Goal: Task Accomplishment & Management: Complete application form

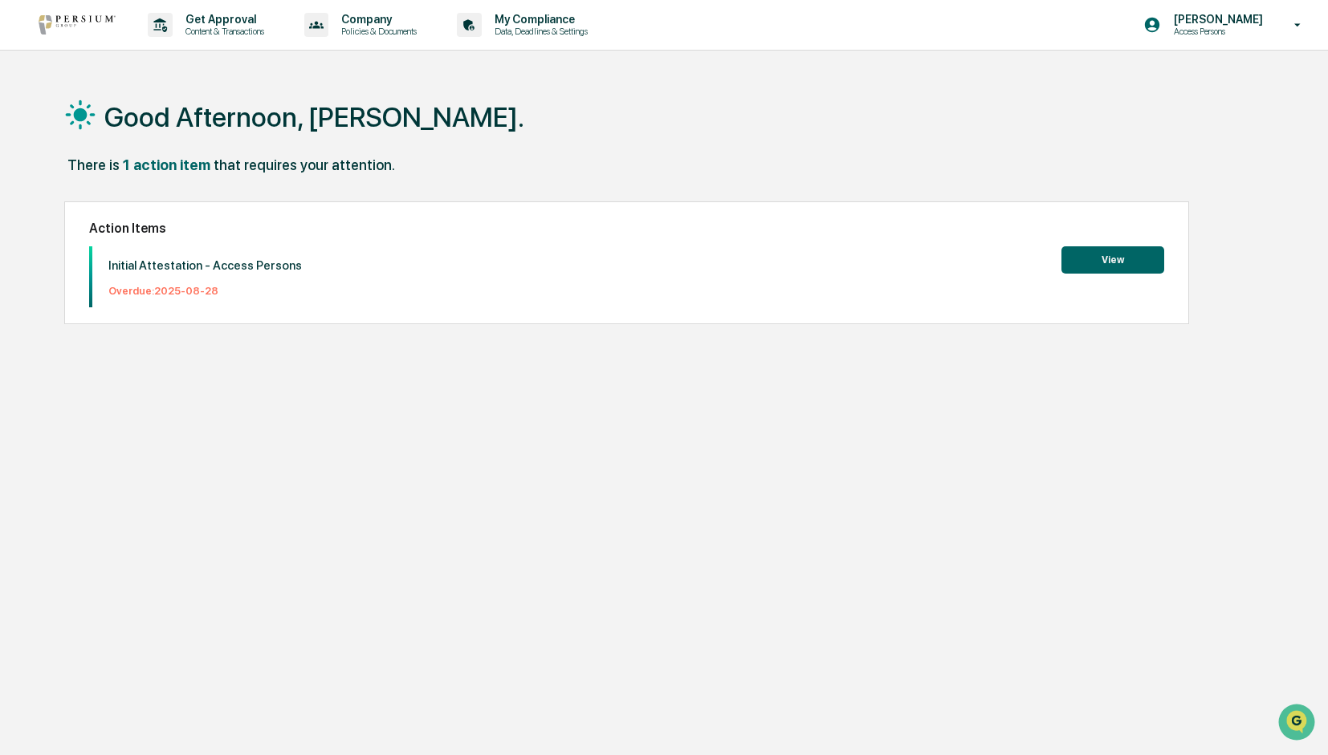
click at [1078, 258] on button "View" at bounding box center [1112, 259] width 103 height 27
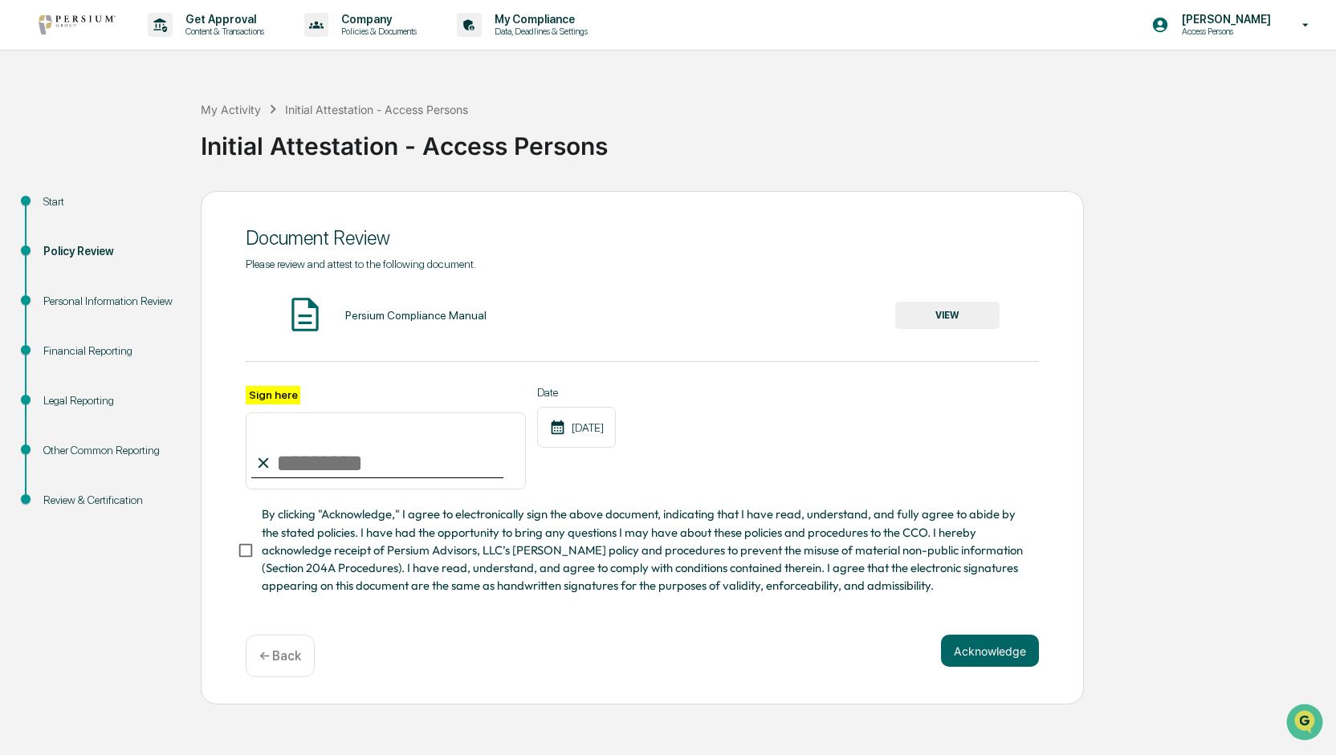
click at [277, 462] on input "Sign here" at bounding box center [386, 451] width 280 height 77
type input "**********"
click at [994, 659] on button "Acknowledge" at bounding box center [990, 651] width 98 height 32
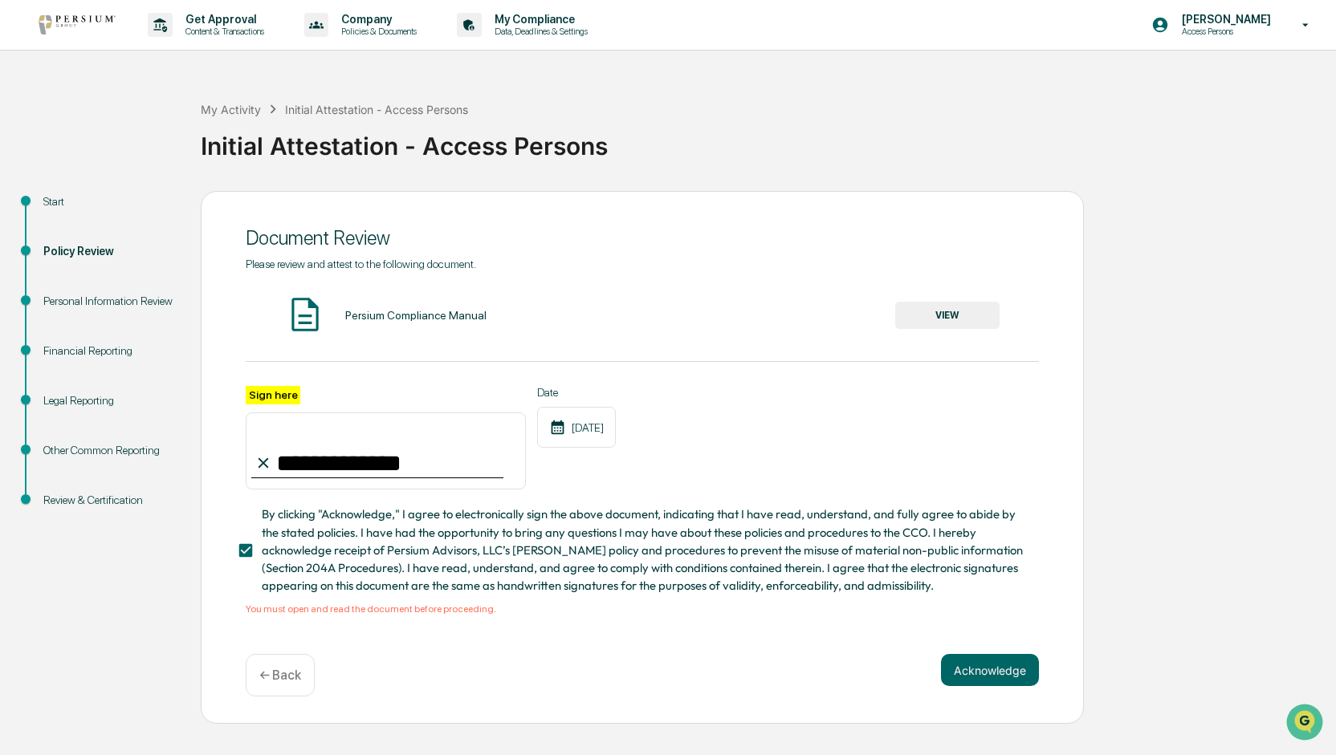
click at [425, 309] on div "Persium Compliance Manual" at bounding box center [415, 315] width 141 height 13
click at [920, 312] on button "VIEW" at bounding box center [947, 315] width 104 height 27
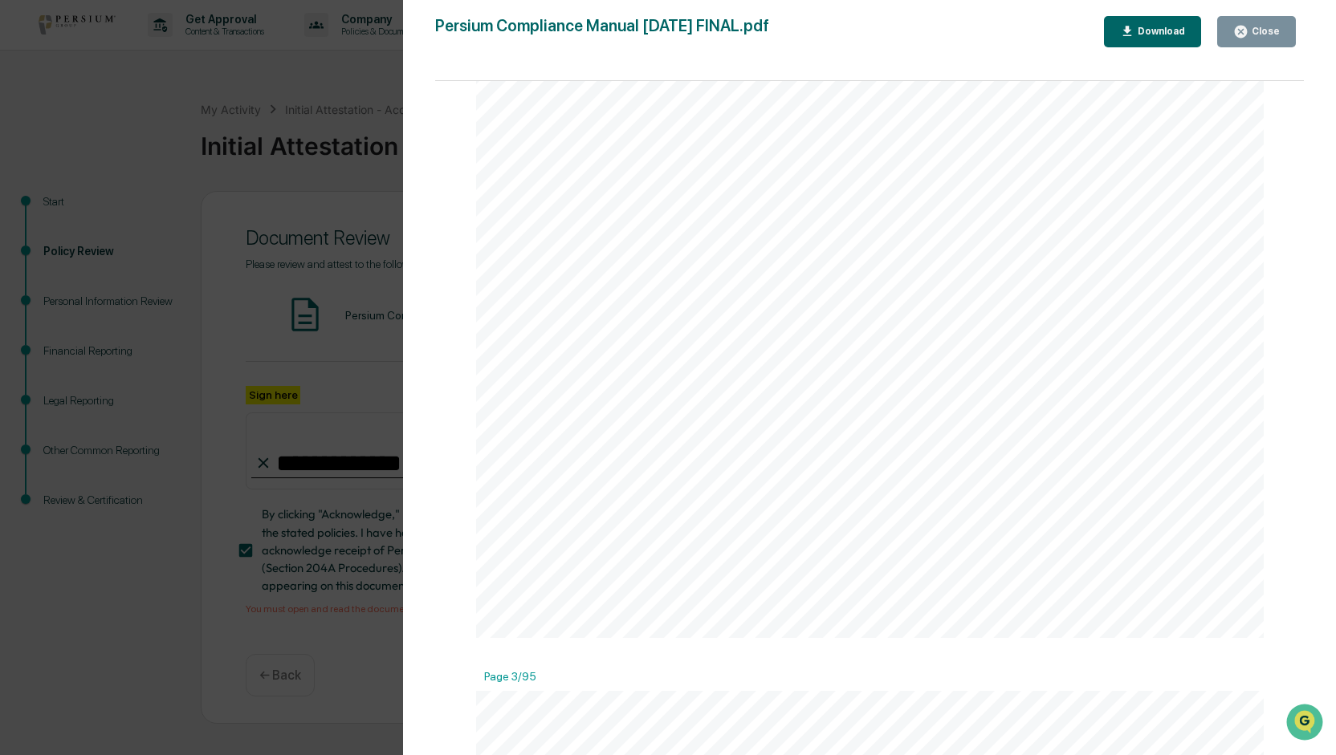
scroll to position [1606, 0]
click at [1148, 16] on button "Download" at bounding box center [1153, 31] width 98 height 31
click at [140, 136] on div "Version History 06/18/2025, 07:24 PM Alison Gould 06/13/2025, 09:41 PM Alison G…" at bounding box center [668, 377] width 1336 height 755
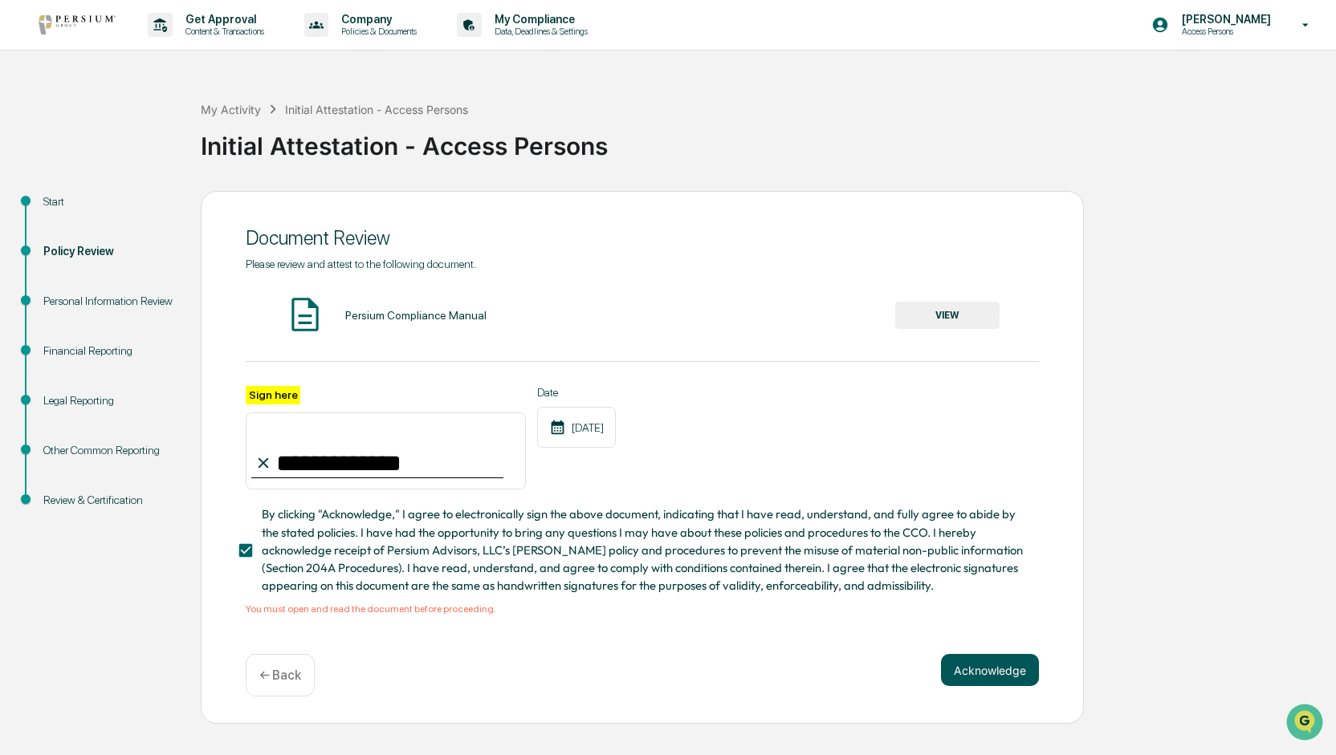
click at [993, 680] on button "Acknowledge" at bounding box center [990, 670] width 98 height 32
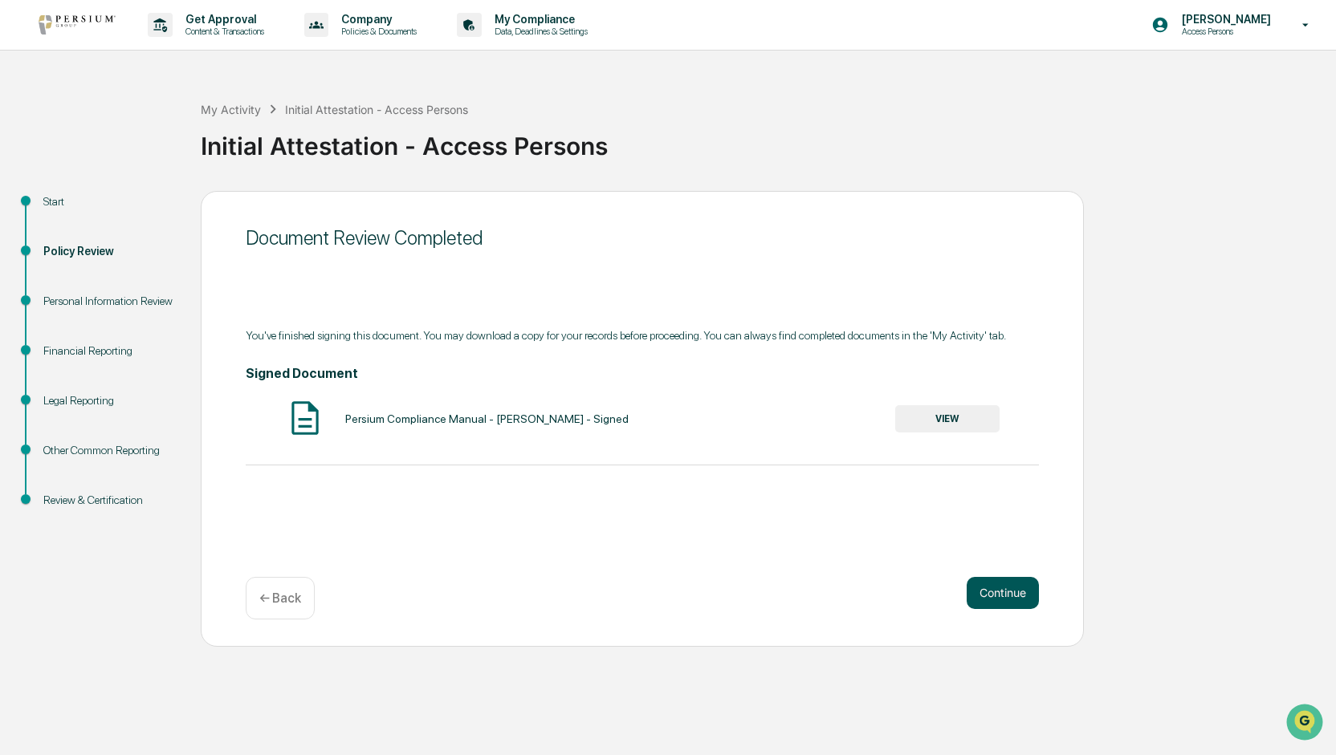
click at [1006, 601] on button "Continue" at bounding box center [1003, 593] width 72 height 32
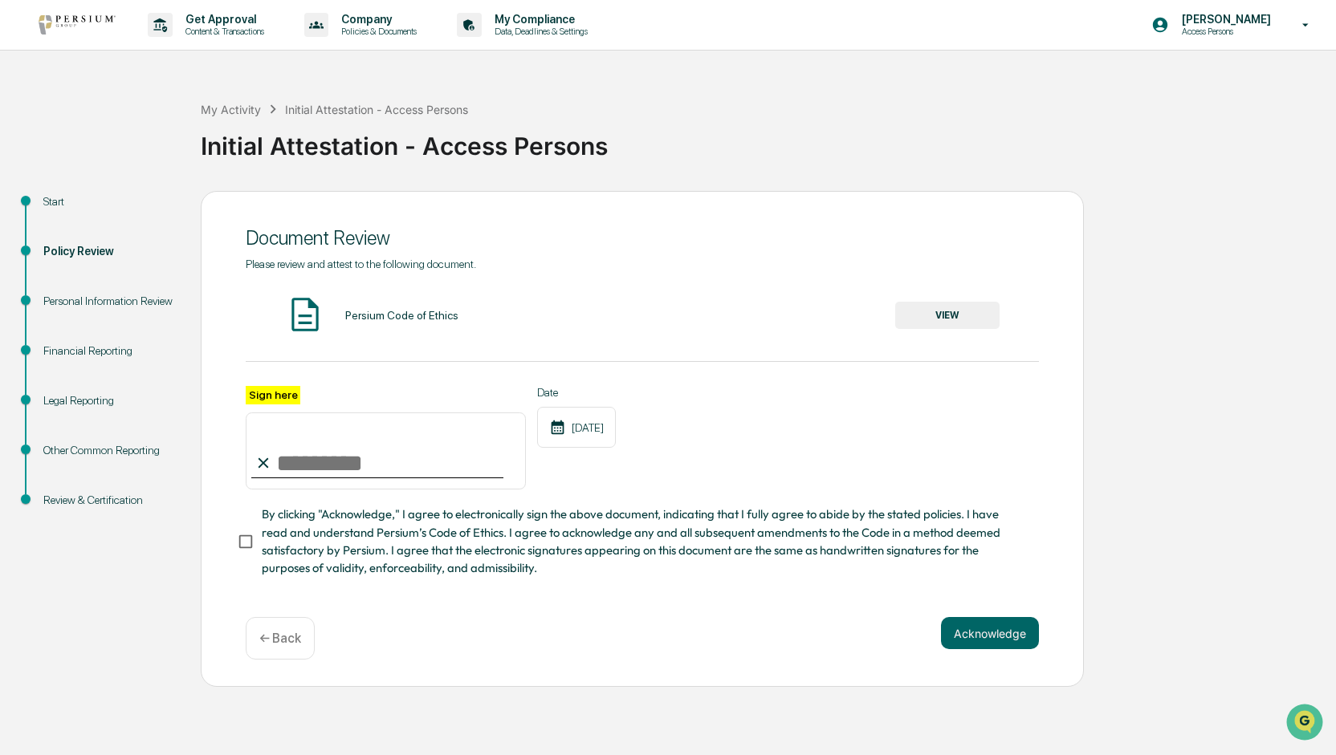
click at [949, 314] on button "VIEW" at bounding box center [947, 315] width 104 height 27
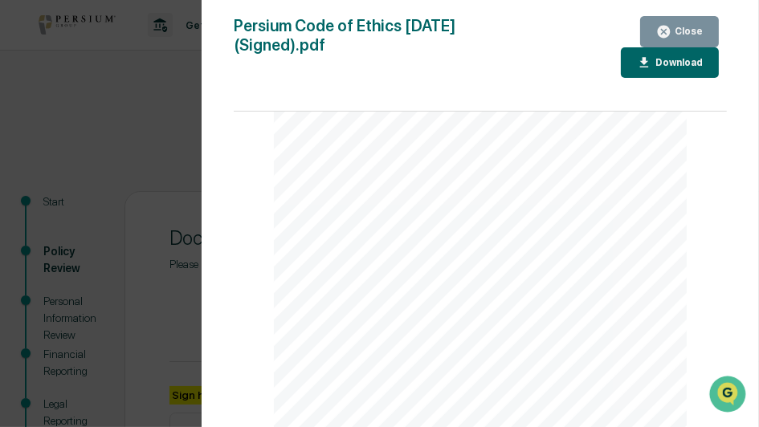
scroll to position [7301, 0]
click at [176, 79] on div "Version History 06/18/2025, 07:24 PM Alison Gould 06/13/2025, 09:40 PM Alison G…" at bounding box center [379, 213] width 759 height 427
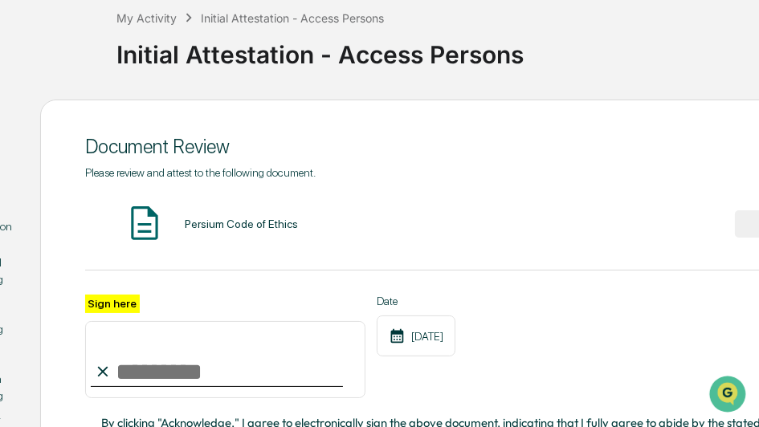
scroll to position [92, 79]
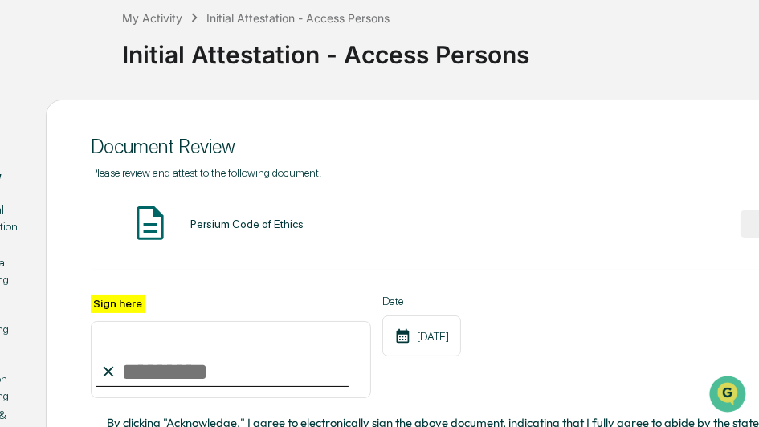
click at [178, 370] on input "Sign here" at bounding box center [231, 359] width 280 height 77
type input "**********"
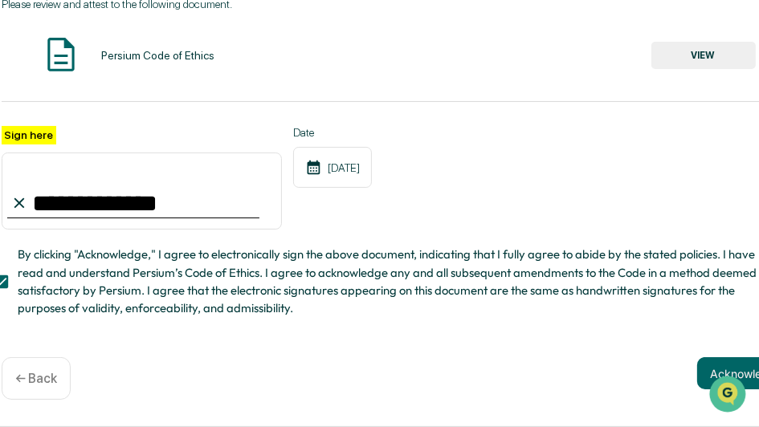
scroll to position [266, 169]
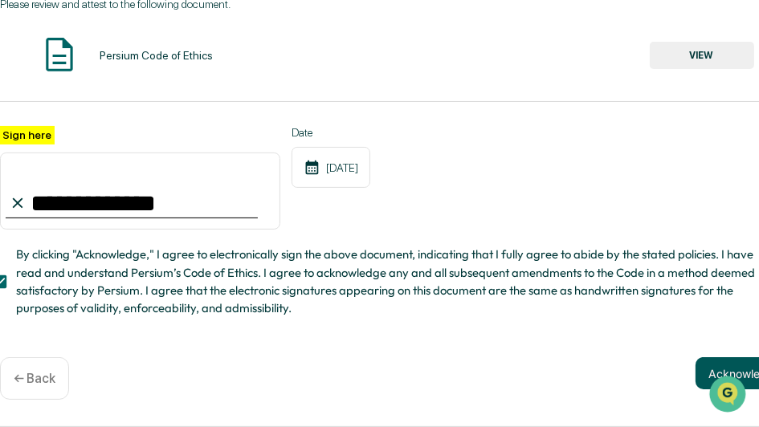
click at [704, 366] on button "Acknowledge" at bounding box center [744, 373] width 98 height 32
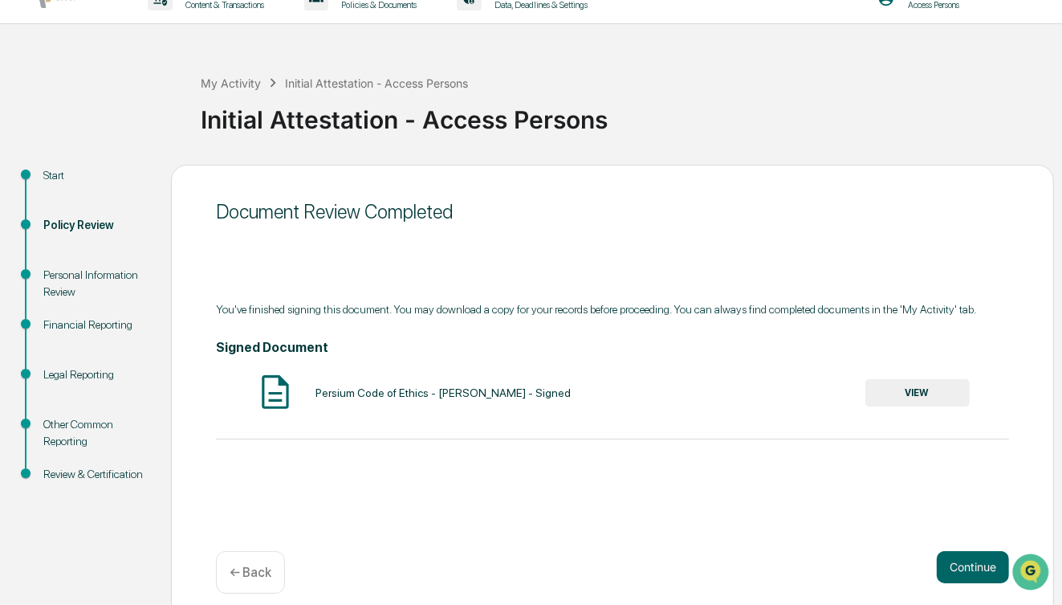
scroll to position [41, 0]
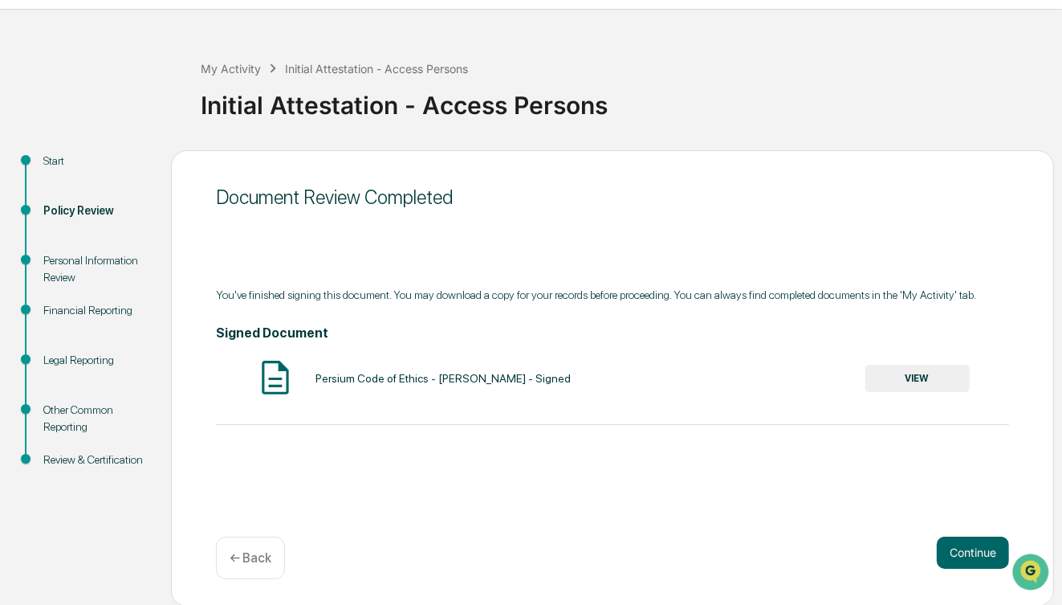
click at [916, 384] on button "VIEW" at bounding box center [917, 377] width 104 height 27
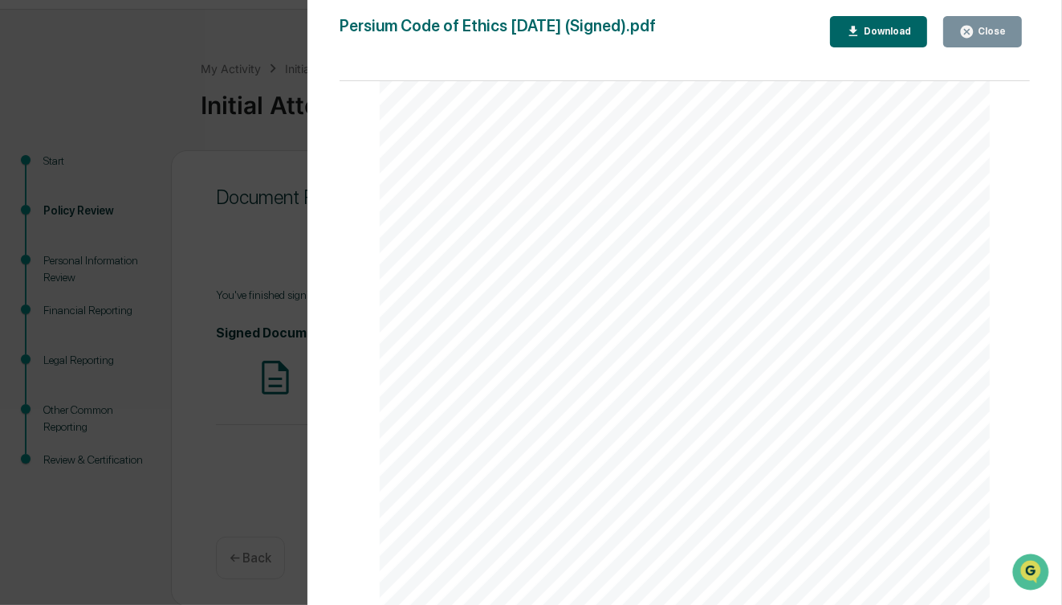
scroll to position [193, 0]
click at [912, 25] on div "Download" at bounding box center [879, 31] width 66 height 15
click at [979, 26] on div "Close" at bounding box center [982, 31] width 47 height 15
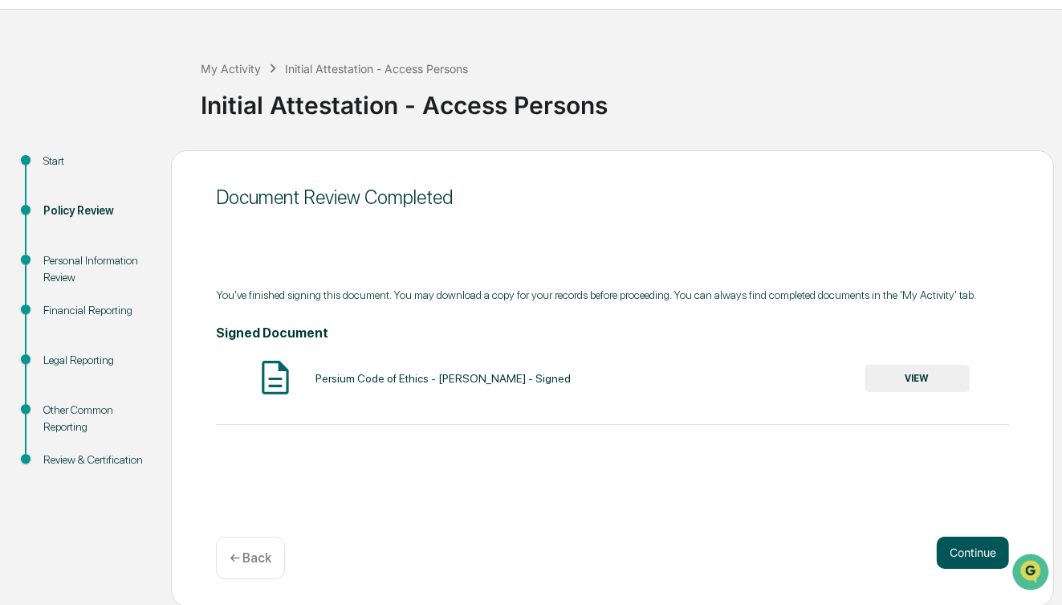
click at [951, 554] on button "Continue" at bounding box center [973, 552] width 72 height 32
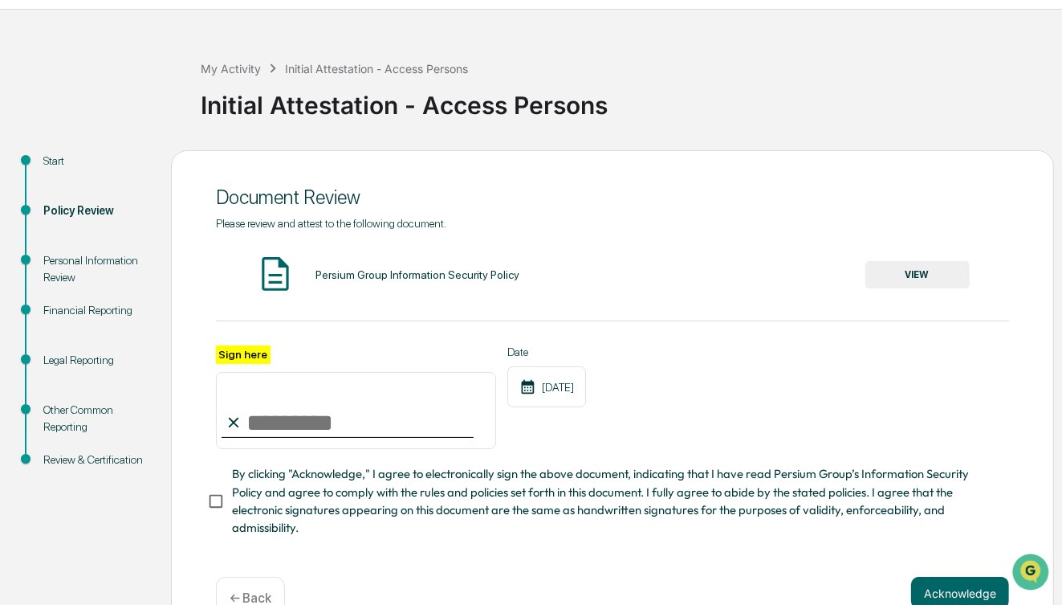
click at [890, 274] on button "VIEW" at bounding box center [917, 274] width 104 height 27
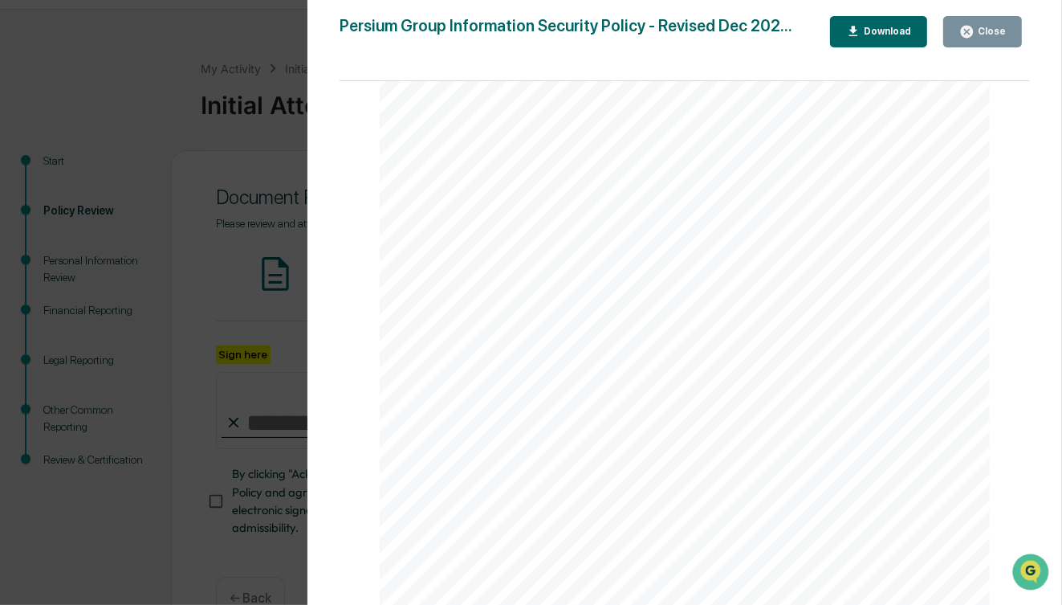
scroll to position [835, 0]
click at [876, 25] on div "Download" at bounding box center [879, 31] width 66 height 15
click at [164, 161] on div "Version History 06/18/2025, 07:25 PM Alison Gould 06/13/2025, 09:41 PM Alison G…" at bounding box center [531, 302] width 1062 height 605
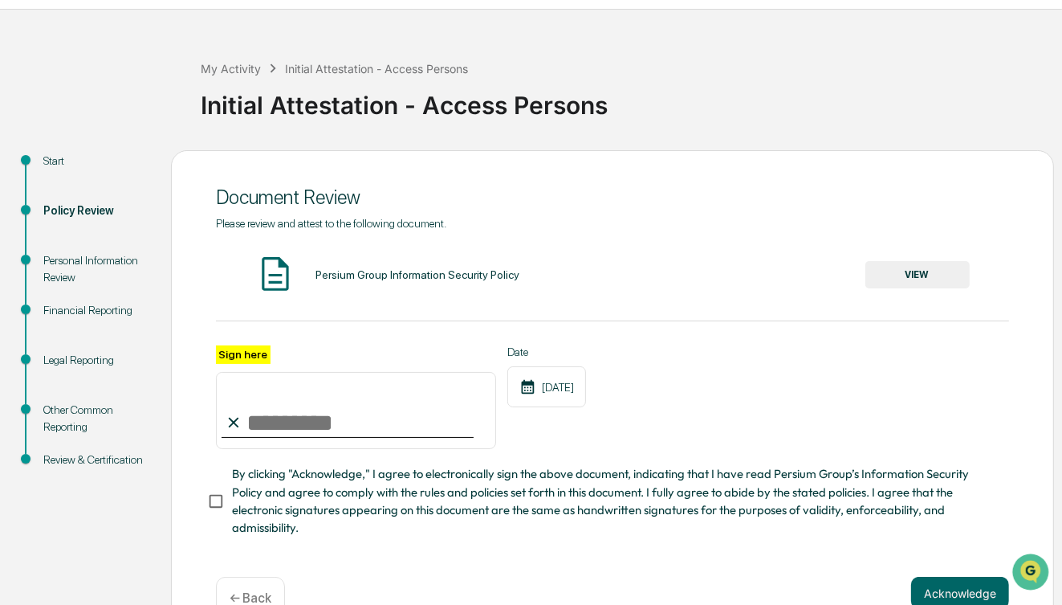
click at [256, 424] on input "Sign here" at bounding box center [356, 410] width 280 height 77
type input "**********"
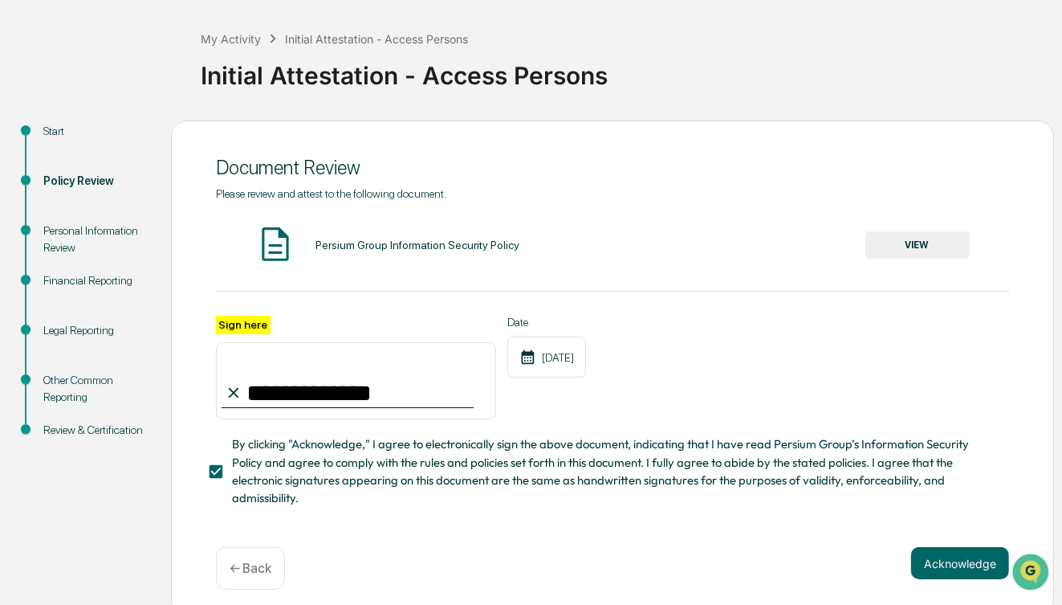
scroll to position [86, 0]
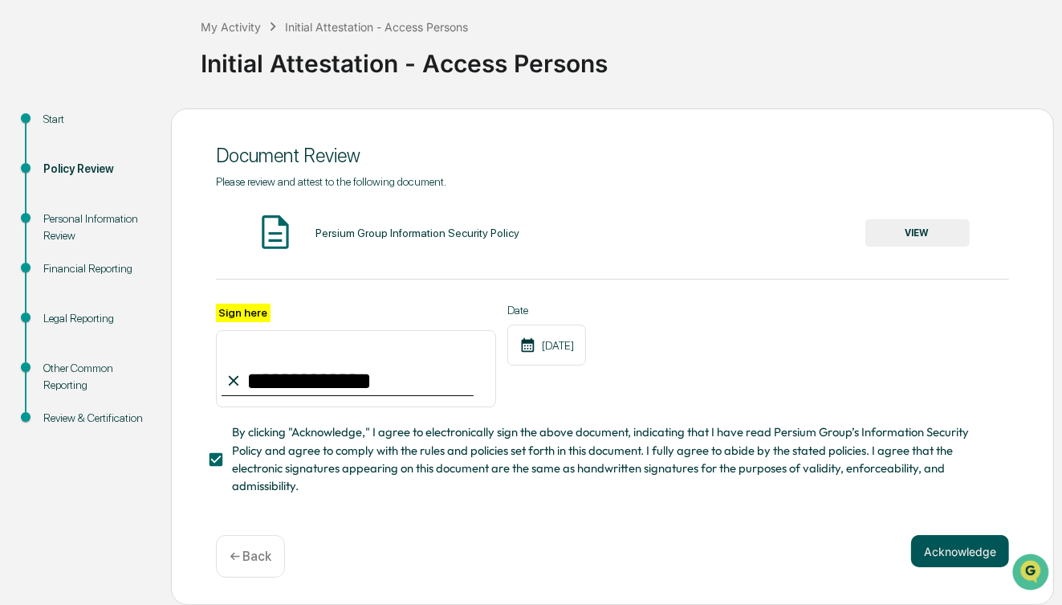
click at [963, 558] on button "Acknowledge" at bounding box center [960, 551] width 98 height 32
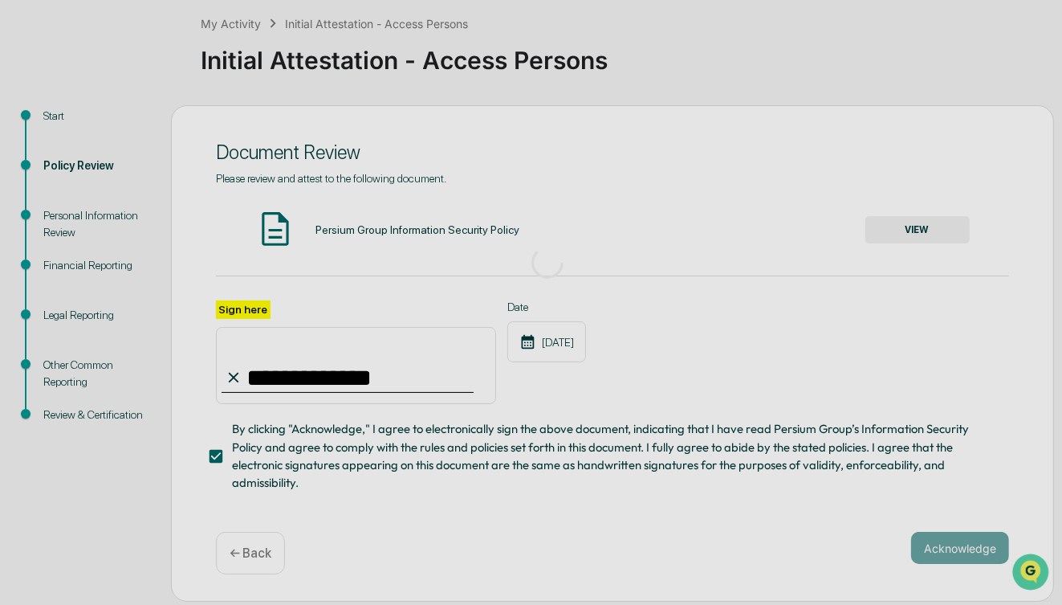
scroll to position [41, 0]
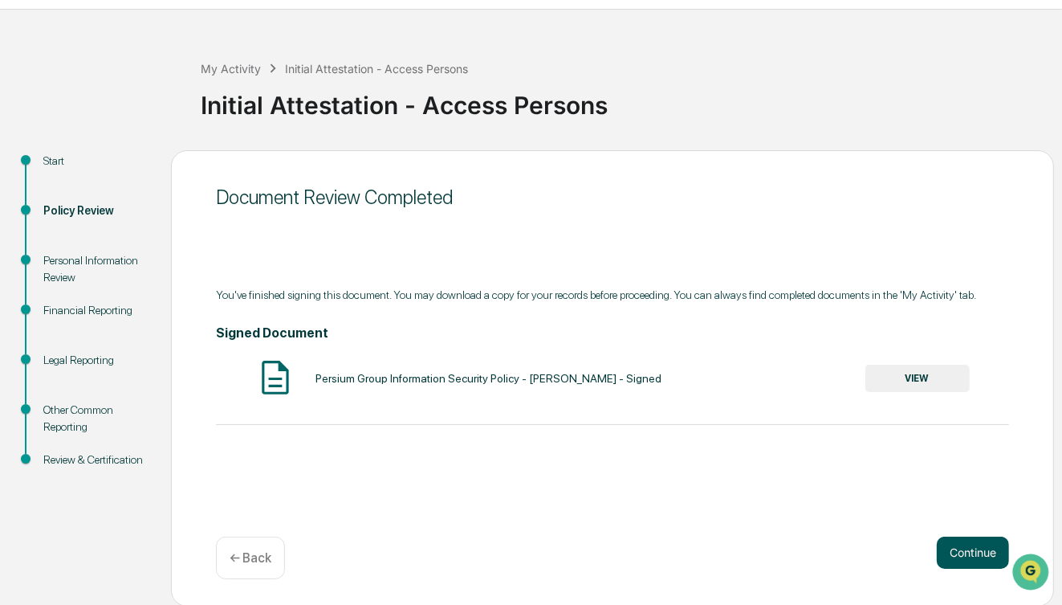
click at [979, 545] on button "Continue" at bounding box center [973, 552] width 72 height 32
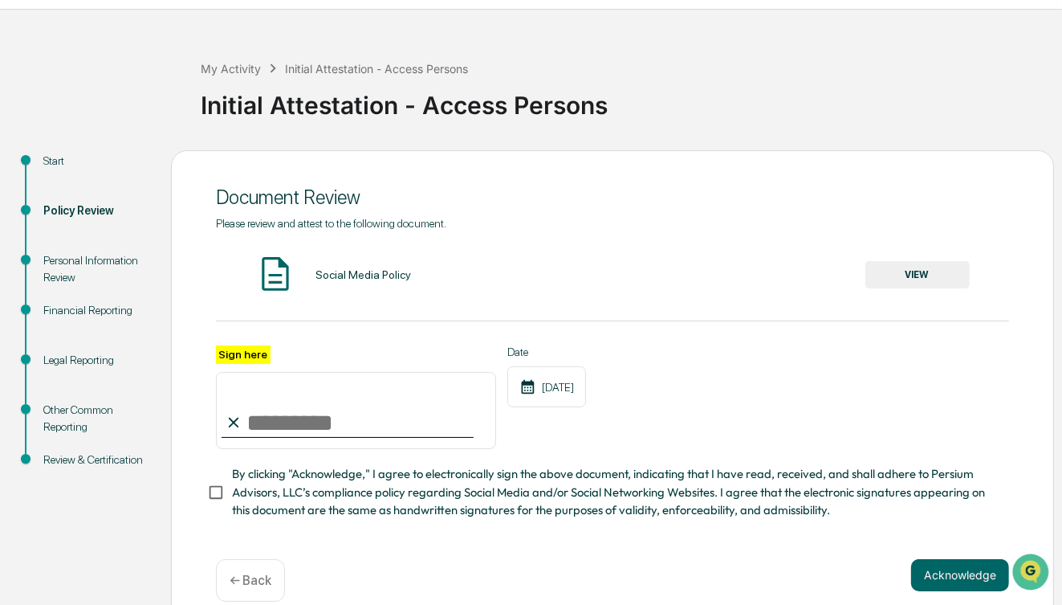
click at [922, 277] on button "VIEW" at bounding box center [917, 274] width 104 height 27
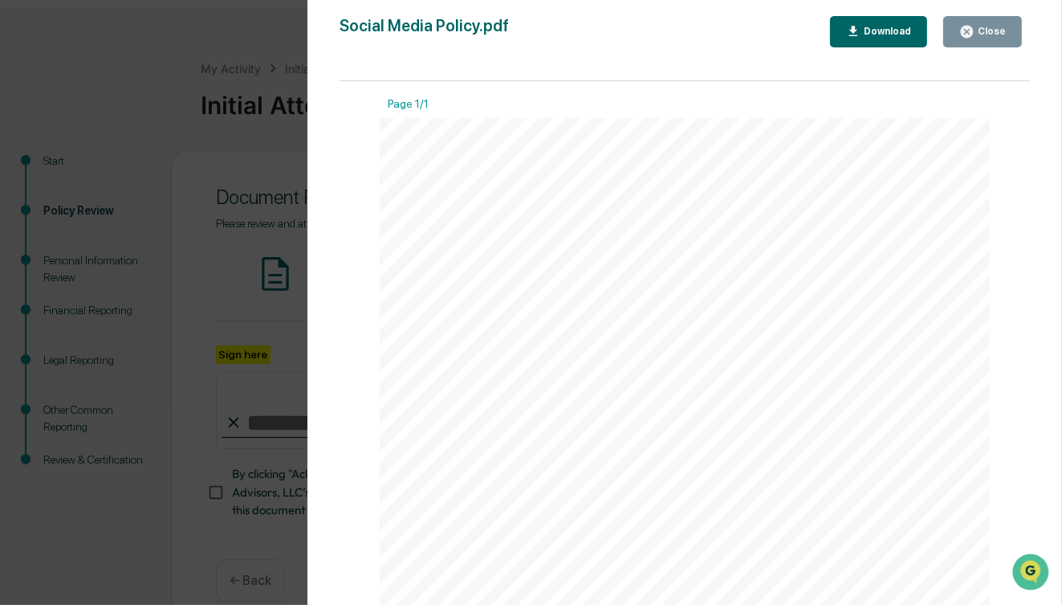
click at [873, 26] on div "Download" at bounding box center [886, 31] width 51 height 11
click at [881, 29] on div "Download" at bounding box center [886, 31] width 51 height 11
click at [983, 26] on div "Close" at bounding box center [990, 31] width 31 height 11
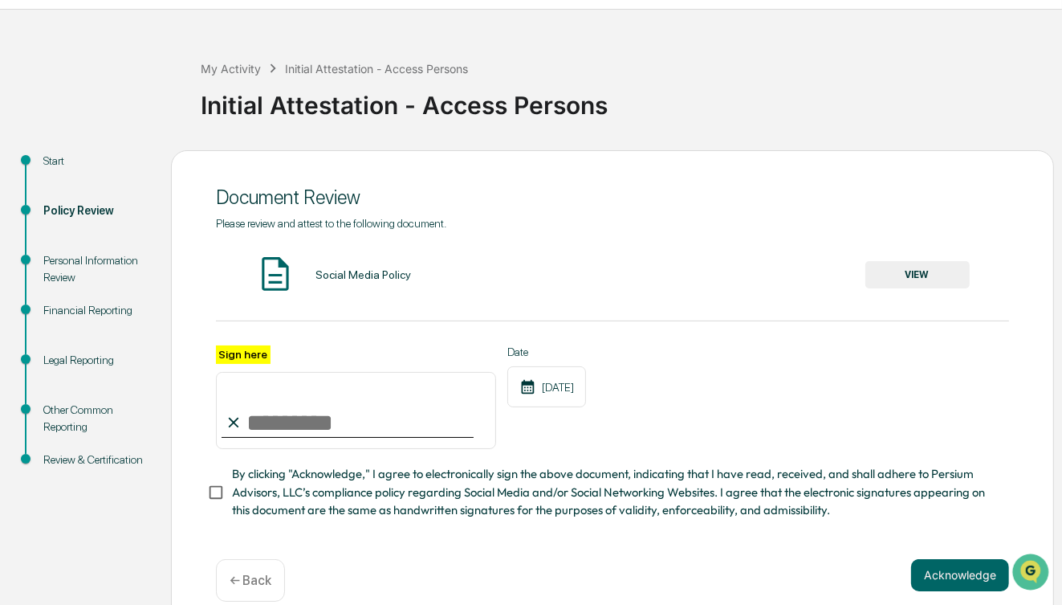
click at [337, 430] on input "Sign here" at bounding box center [356, 410] width 280 height 77
type input "**********"
click at [958, 573] on button "Acknowledge" at bounding box center [960, 575] width 98 height 32
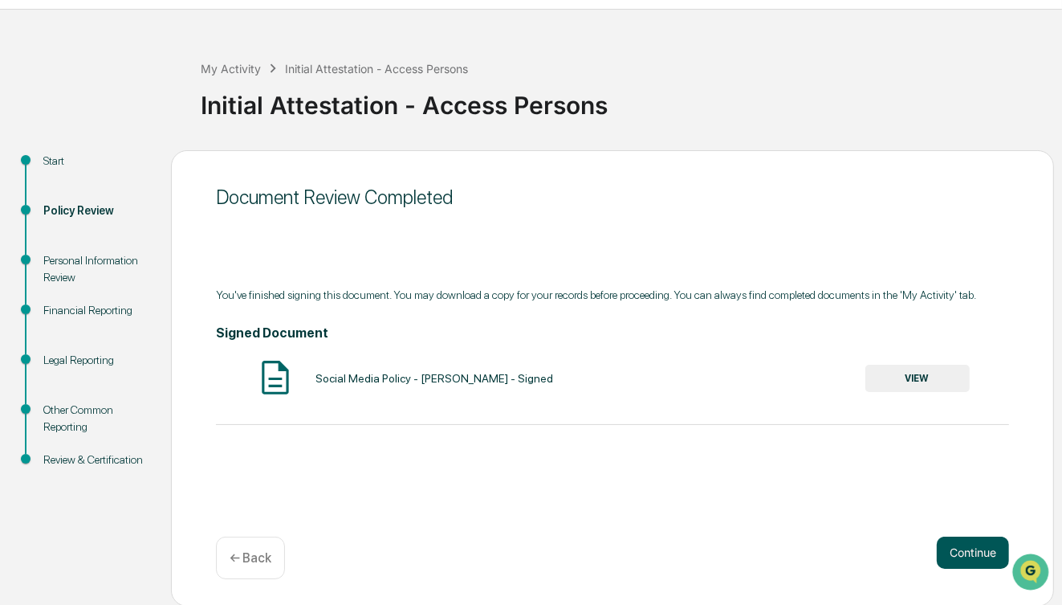
click at [965, 556] on button "Continue" at bounding box center [973, 552] width 72 height 32
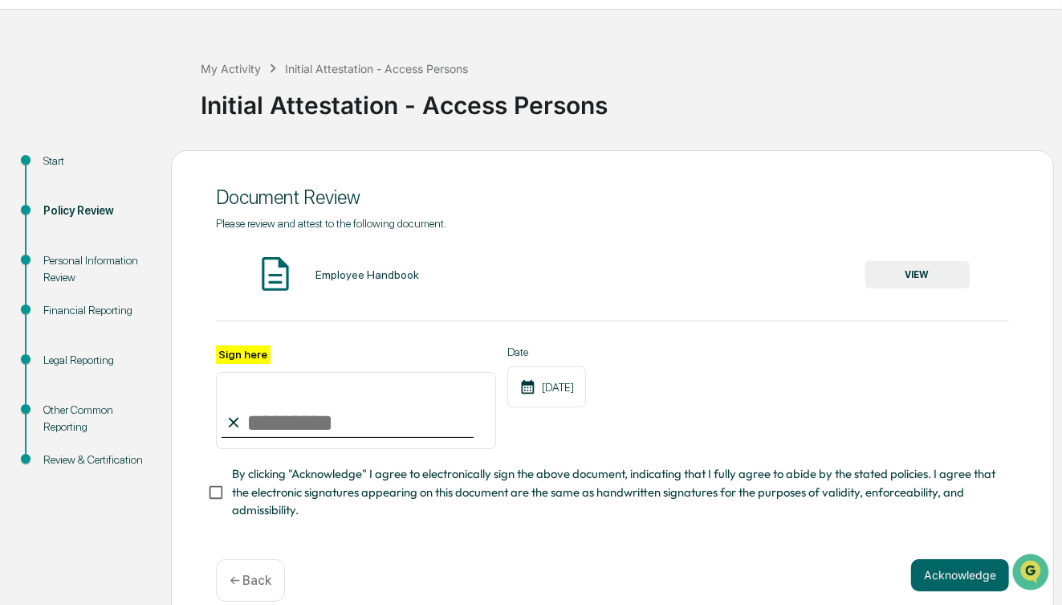
click at [951, 276] on button "VIEW" at bounding box center [917, 274] width 104 height 27
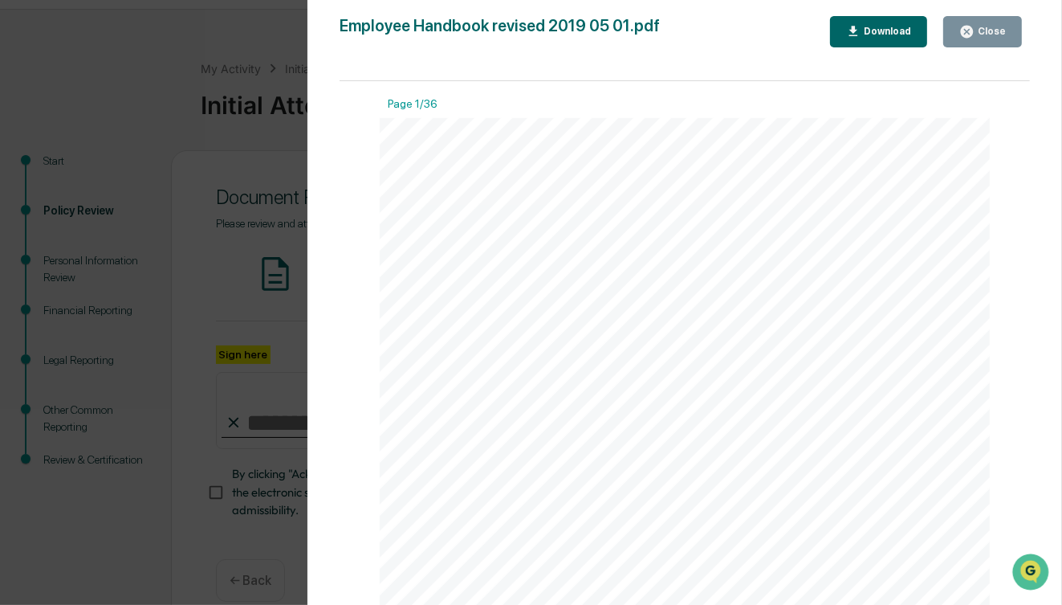
click at [885, 29] on div "Download" at bounding box center [886, 31] width 51 height 11
click at [975, 37] on icon "button" at bounding box center [966, 31] width 15 height 15
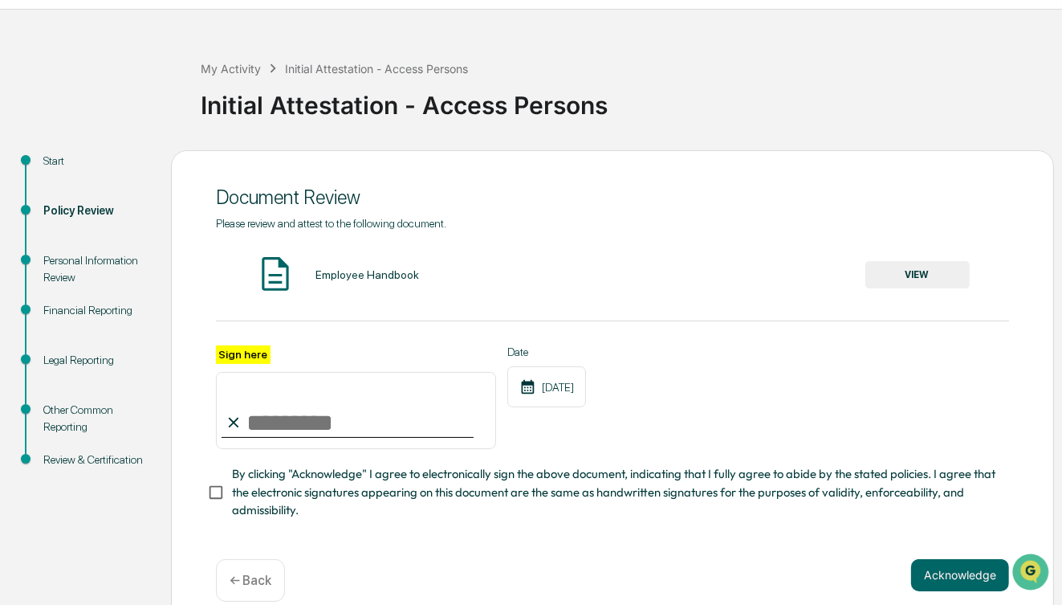
click at [309, 421] on input "Sign here" at bounding box center [356, 410] width 280 height 77
type input "**********"
click at [962, 578] on button "Acknowledge" at bounding box center [960, 575] width 98 height 32
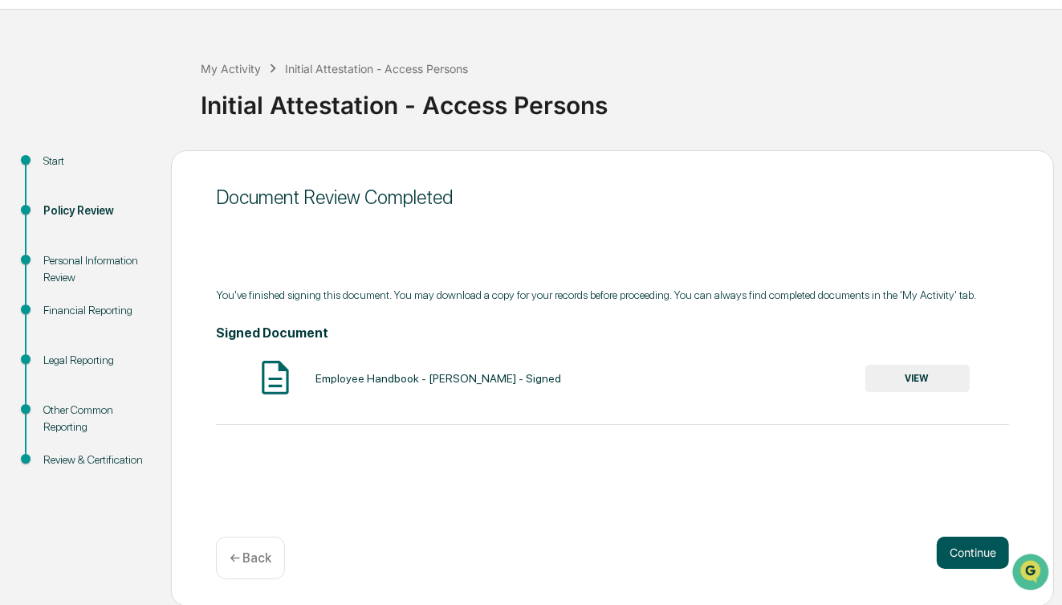
click at [981, 555] on button "Continue" at bounding box center [973, 552] width 72 height 32
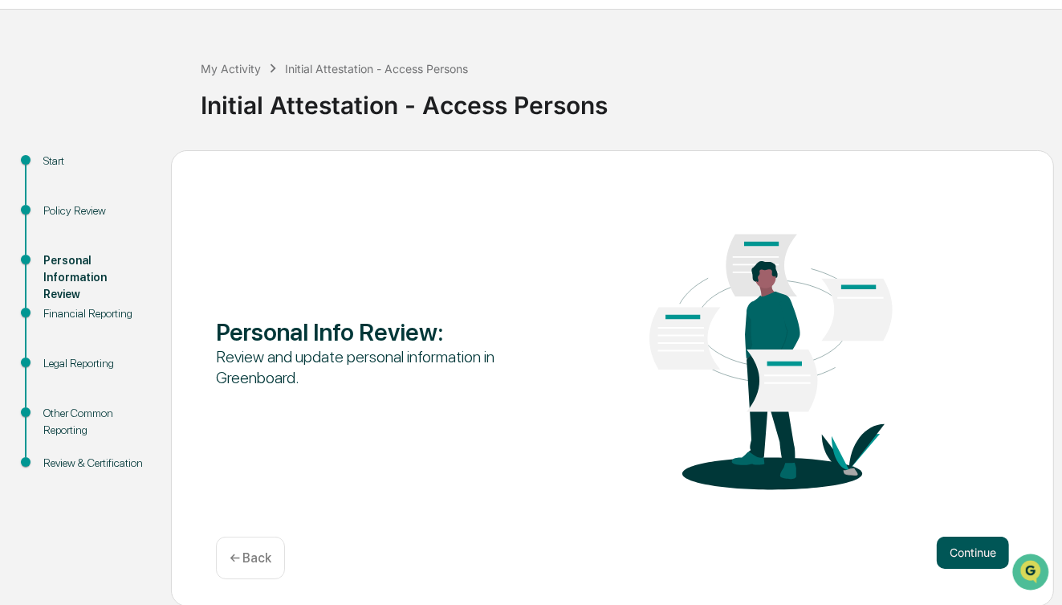
click at [967, 556] on button "Continue" at bounding box center [973, 552] width 72 height 32
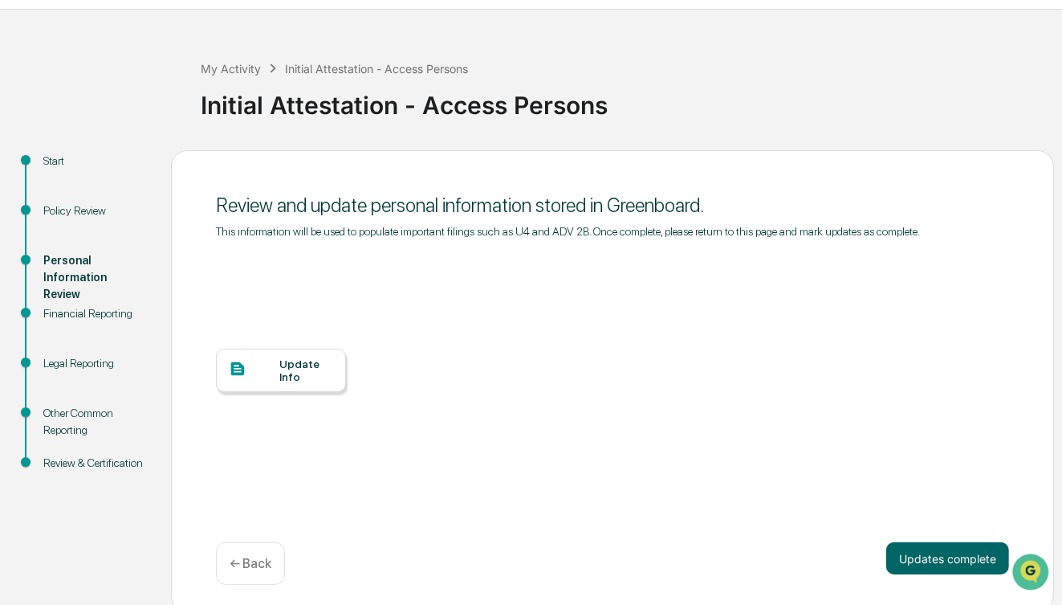
click at [283, 361] on div "Update Info" at bounding box center [306, 370] width 54 height 26
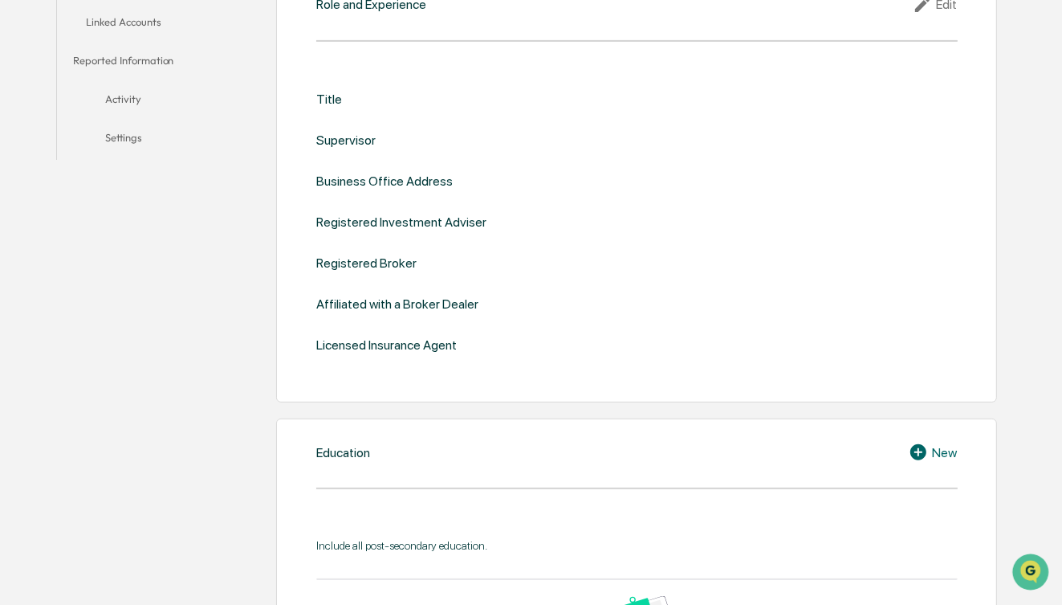
scroll to position [347, 0]
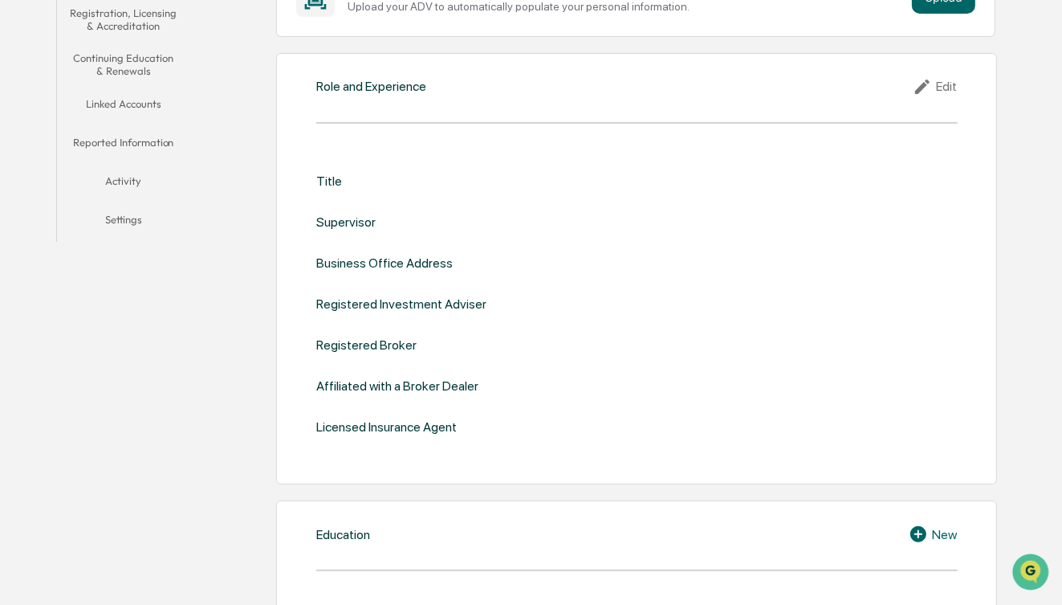
click at [946, 85] on div "Edit" at bounding box center [935, 86] width 45 height 19
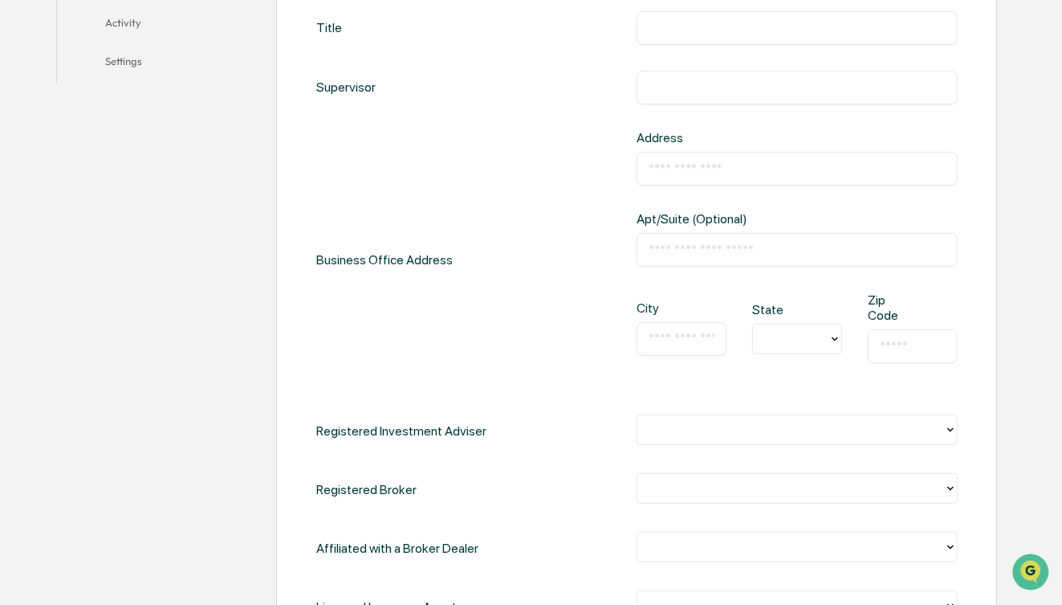
scroll to position [539, 0]
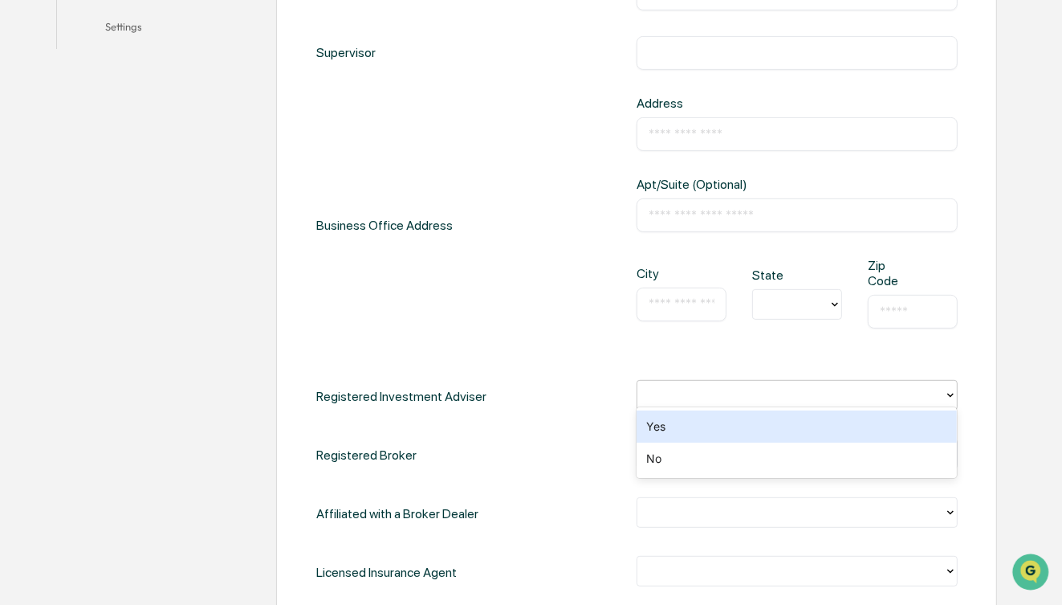
click at [732, 386] on div at bounding box center [790, 395] width 290 height 18
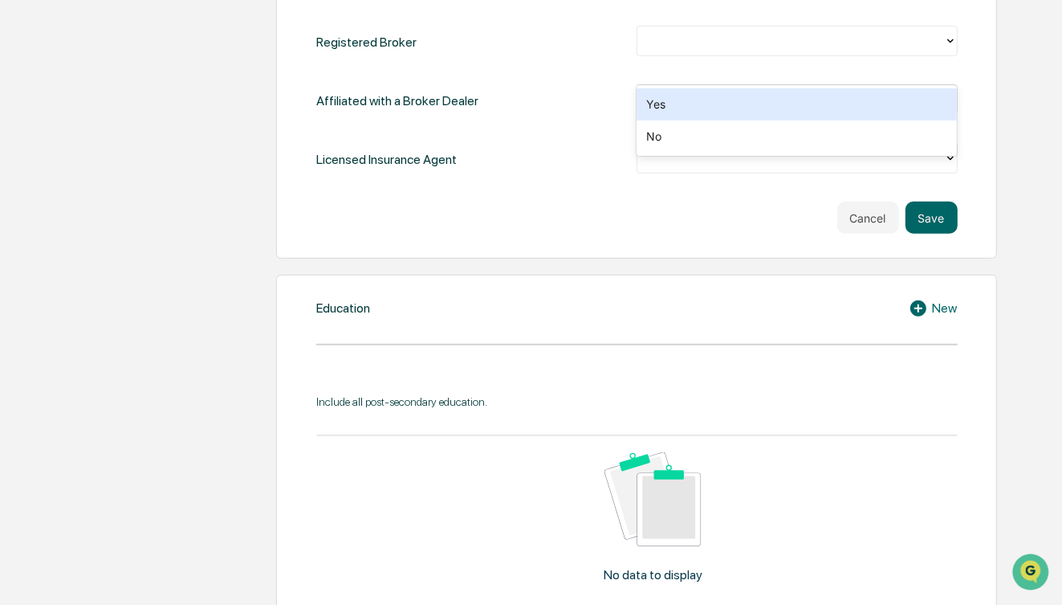
scroll to position [989, 0]
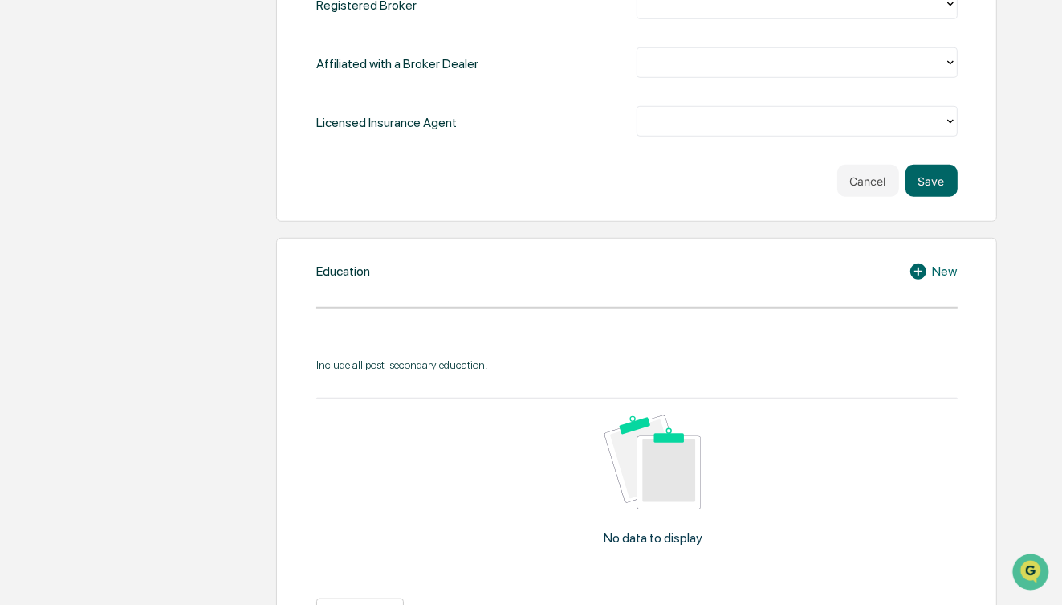
click at [918, 262] on icon at bounding box center [921, 271] width 24 height 19
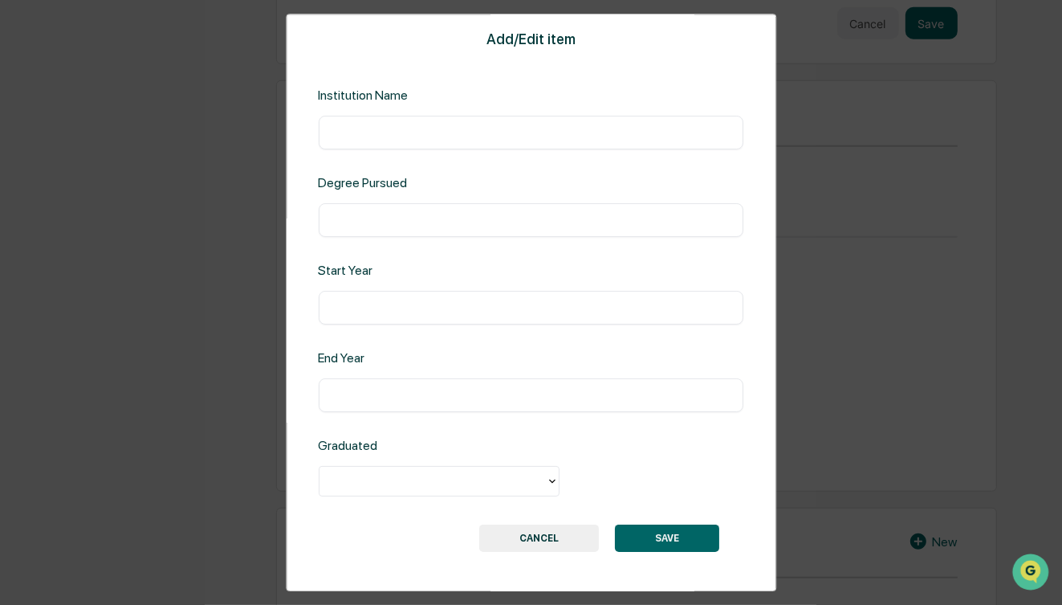
scroll to position [1182, 0]
click at [214, 230] on div "Add/Edit item Institution Name ​ Degree Pursued ​ Start Year ​ End Year ​ Gradu…" at bounding box center [531, 302] width 1062 height 605
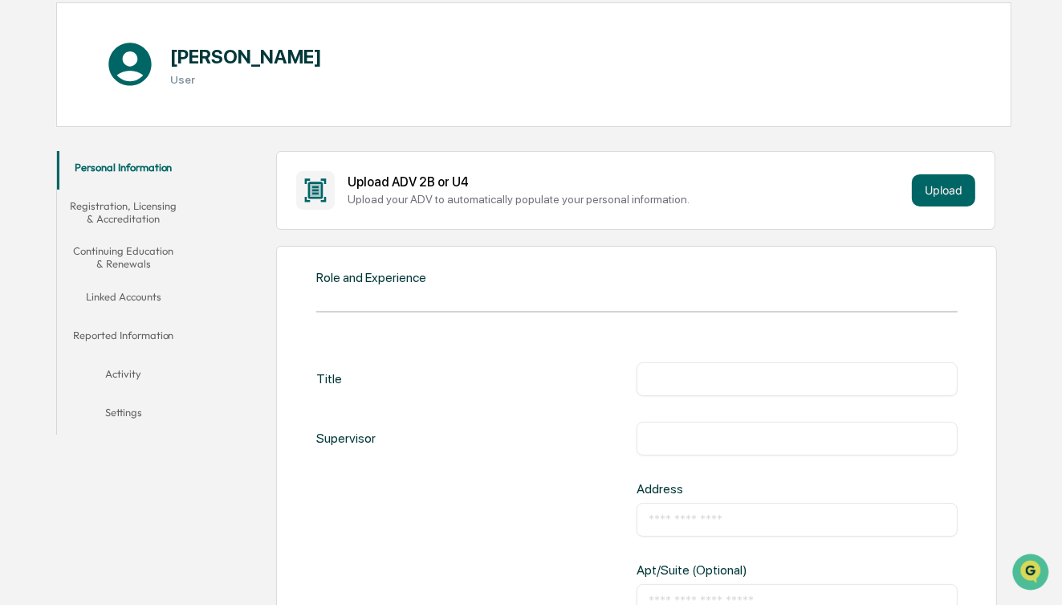
scroll to position [79, 0]
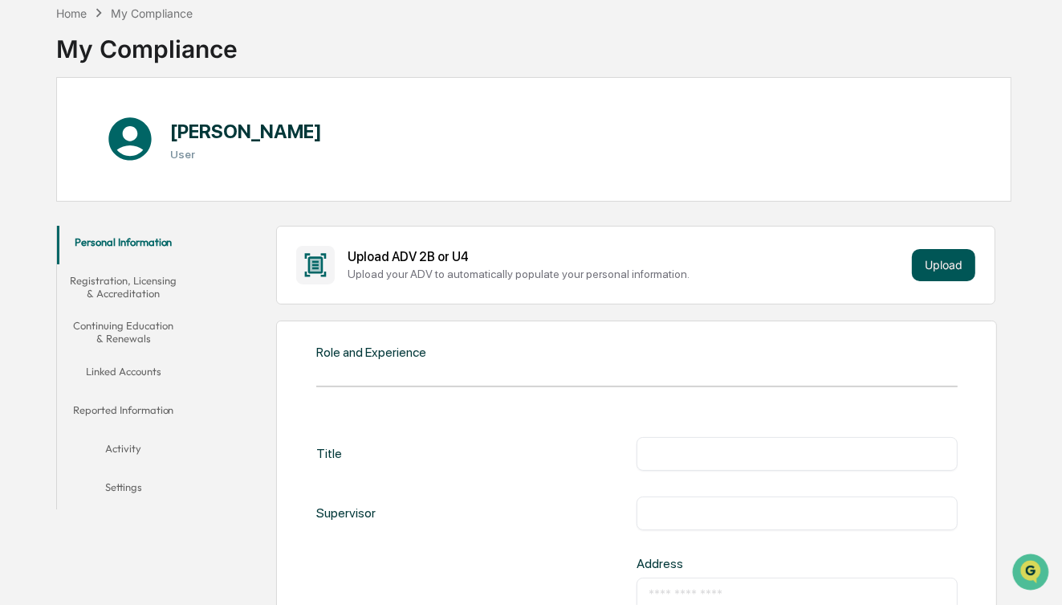
click at [941, 269] on button "Upload" at bounding box center [943, 265] width 63 height 32
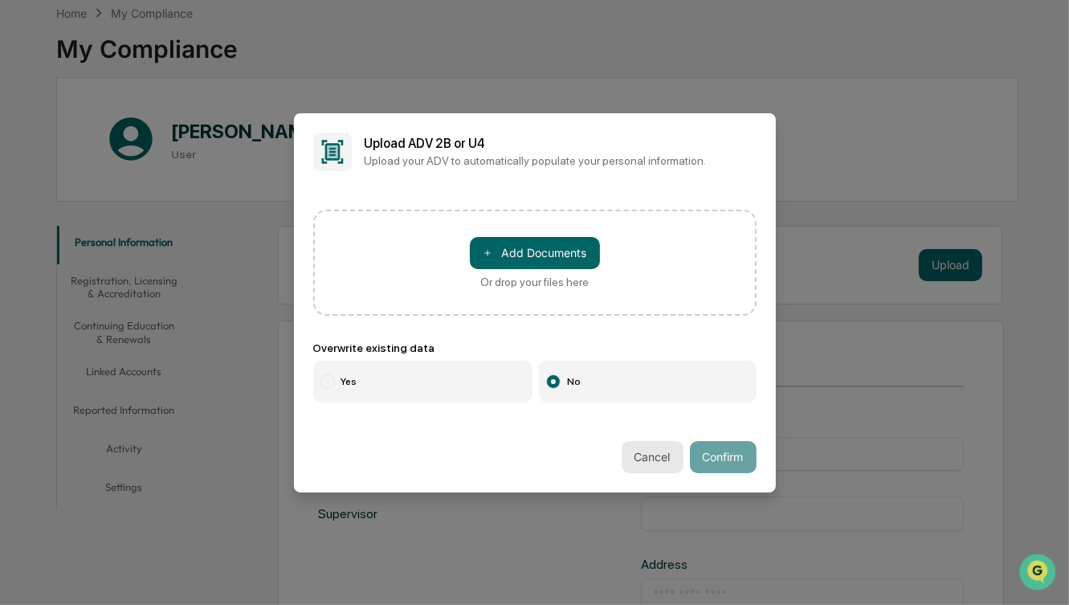
click at [662, 466] on button "Cancel" at bounding box center [652, 457] width 62 height 32
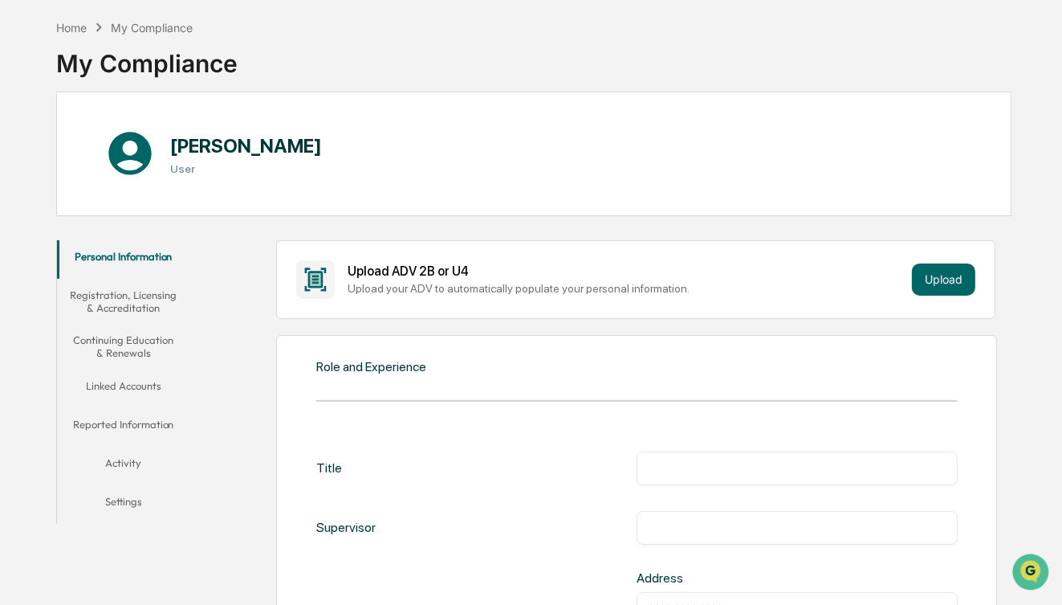
scroll to position [15, 0]
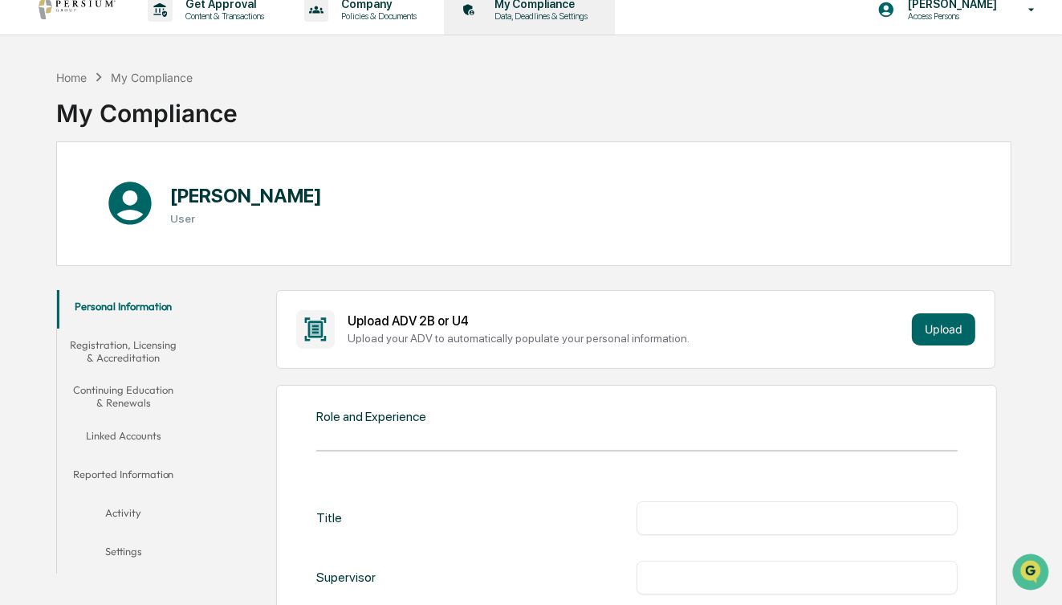
click at [544, 4] on p "My Compliance" at bounding box center [539, 4] width 114 height 13
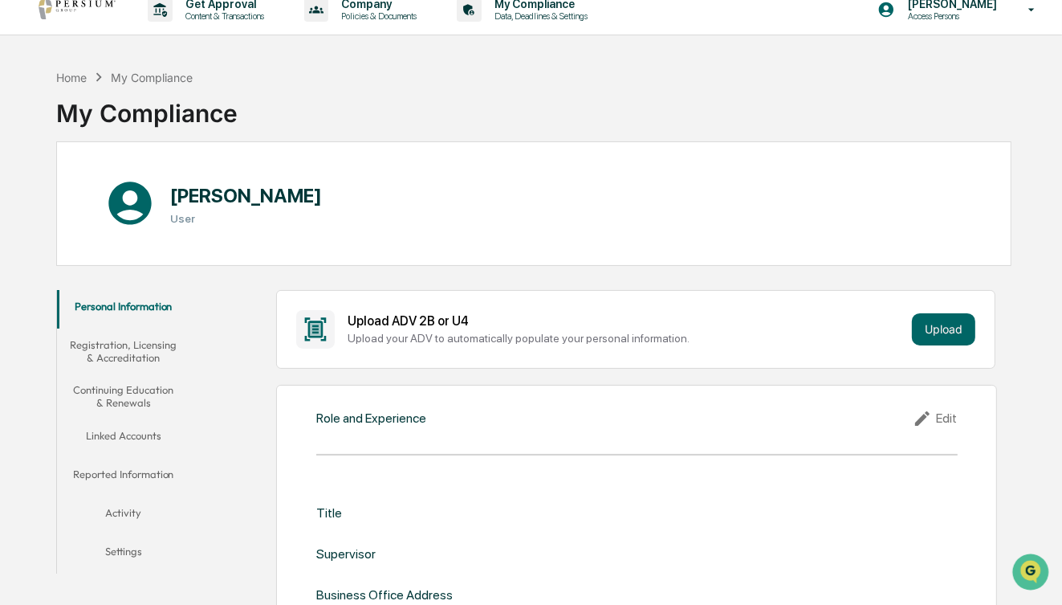
click at [160, 349] on button "Registration, Licensing & Accreditation" at bounding box center [123, 351] width 133 height 46
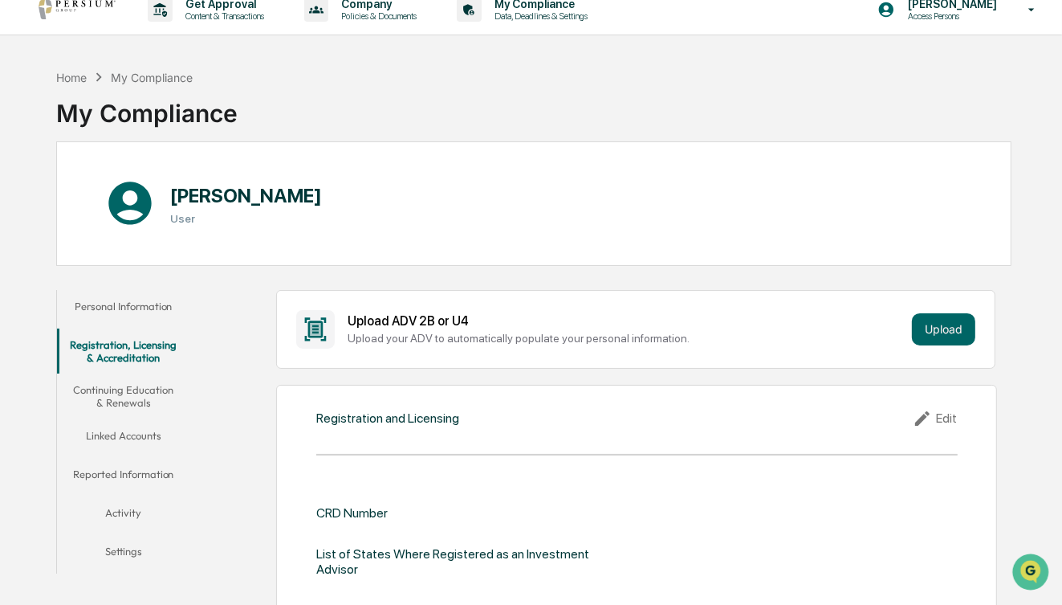
click at [165, 390] on button "Continuing Education & Renewals" at bounding box center [123, 396] width 133 height 46
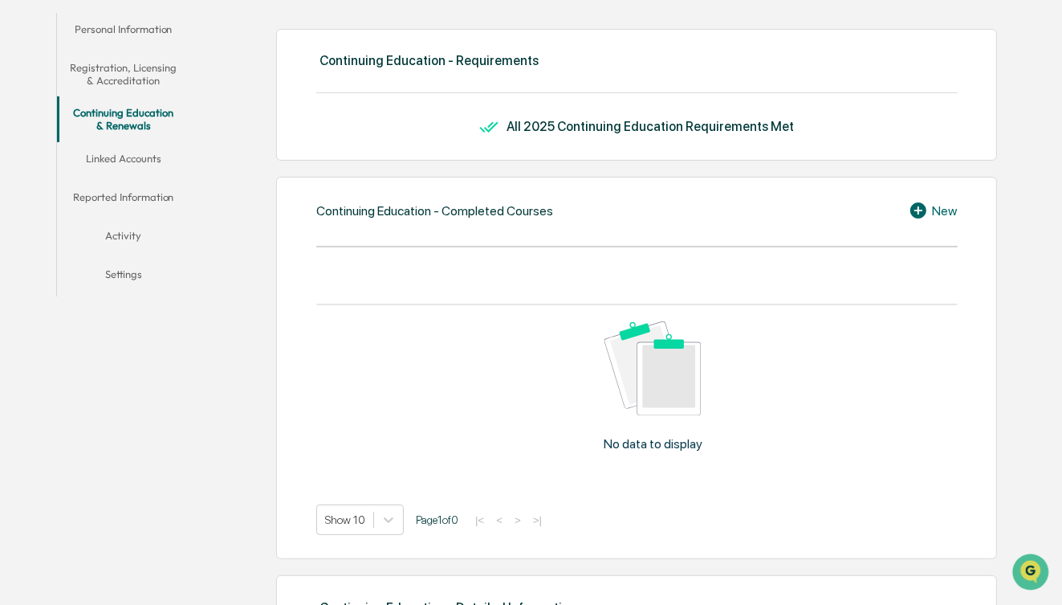
scroll to position [272, 0]
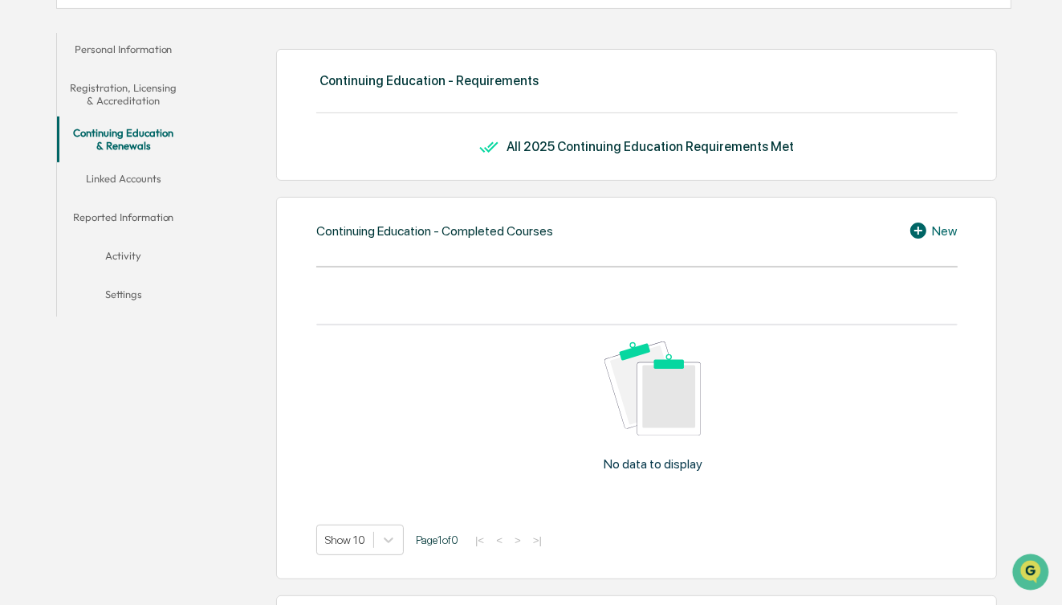
click at [151, 178] on button "Linked Accounts" at bounding box center [123, 181] width 133 height 39
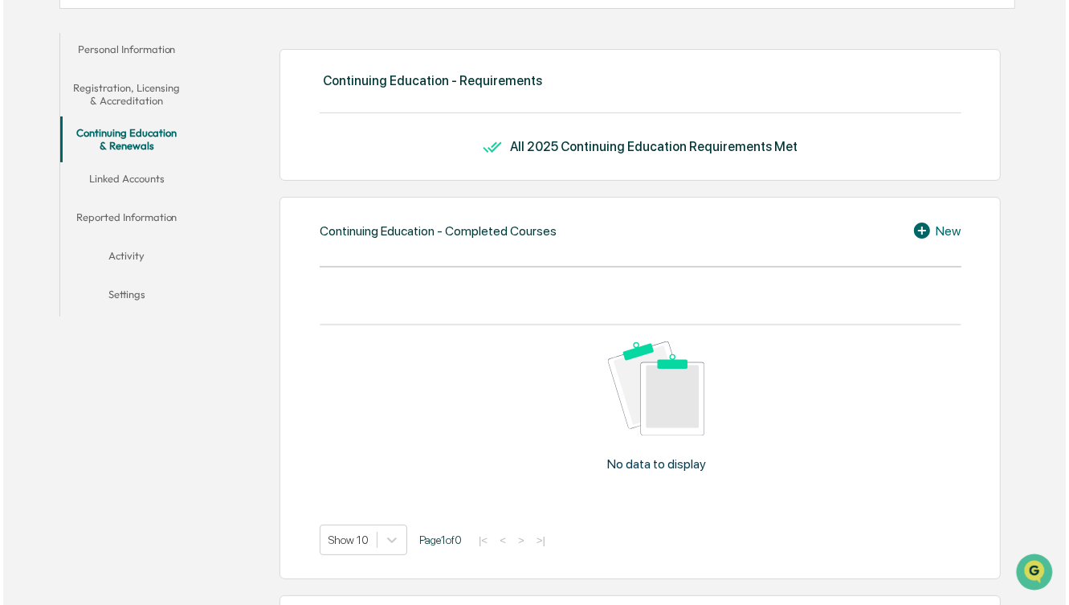
scroll to position [75, 0]
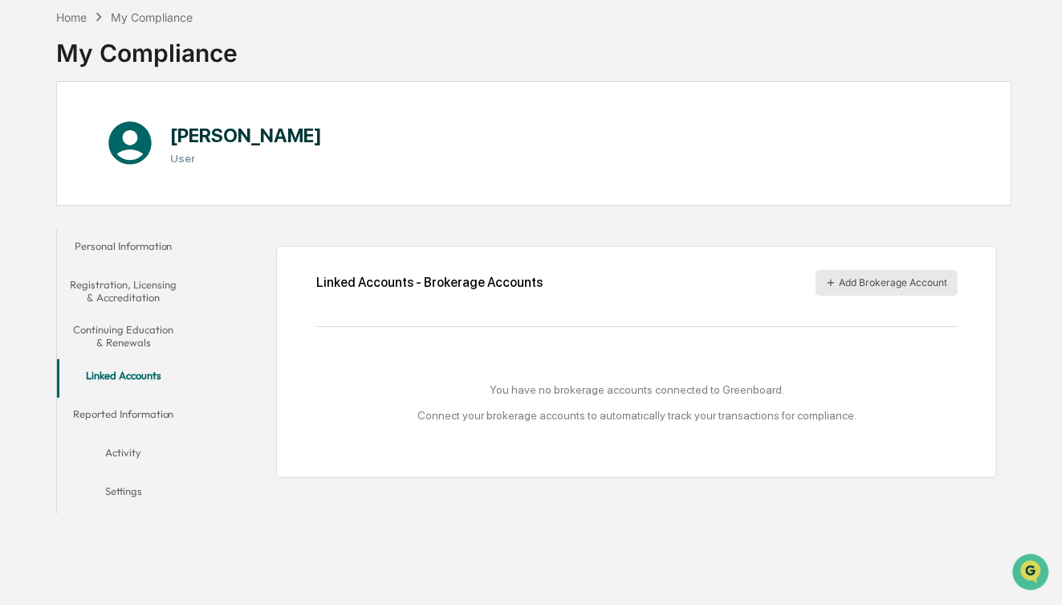
click at [895, 281] on button "Add Brokerage Account" at bounding box center [887, 283] width 142 height 26
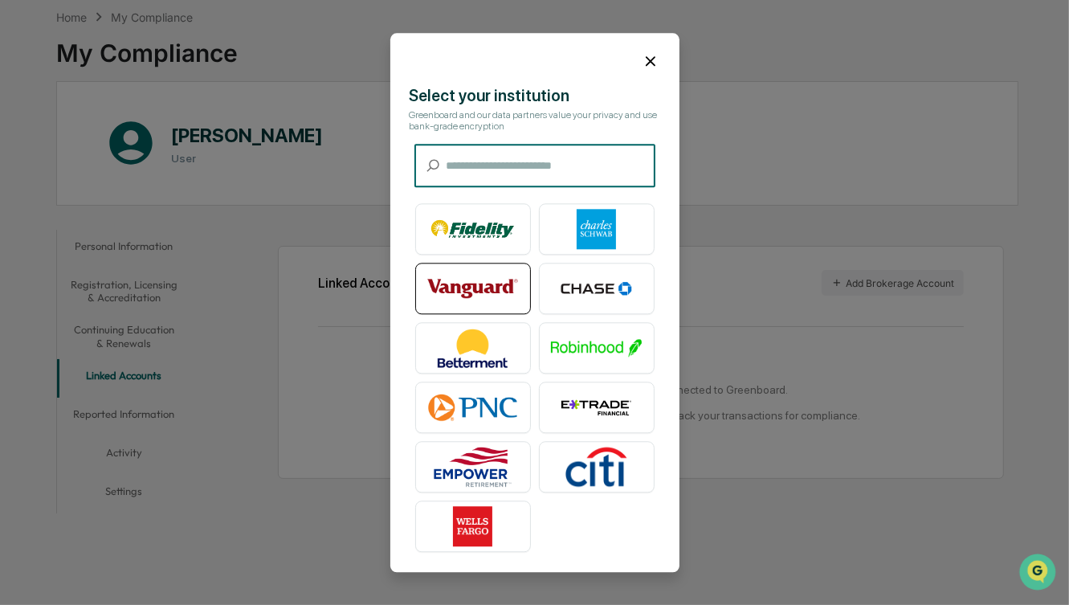
click at [487, 286] on img at bounding box center [473, 288] width 92 height 40
